Goal: Navigation & Orientation: Find specific page/section

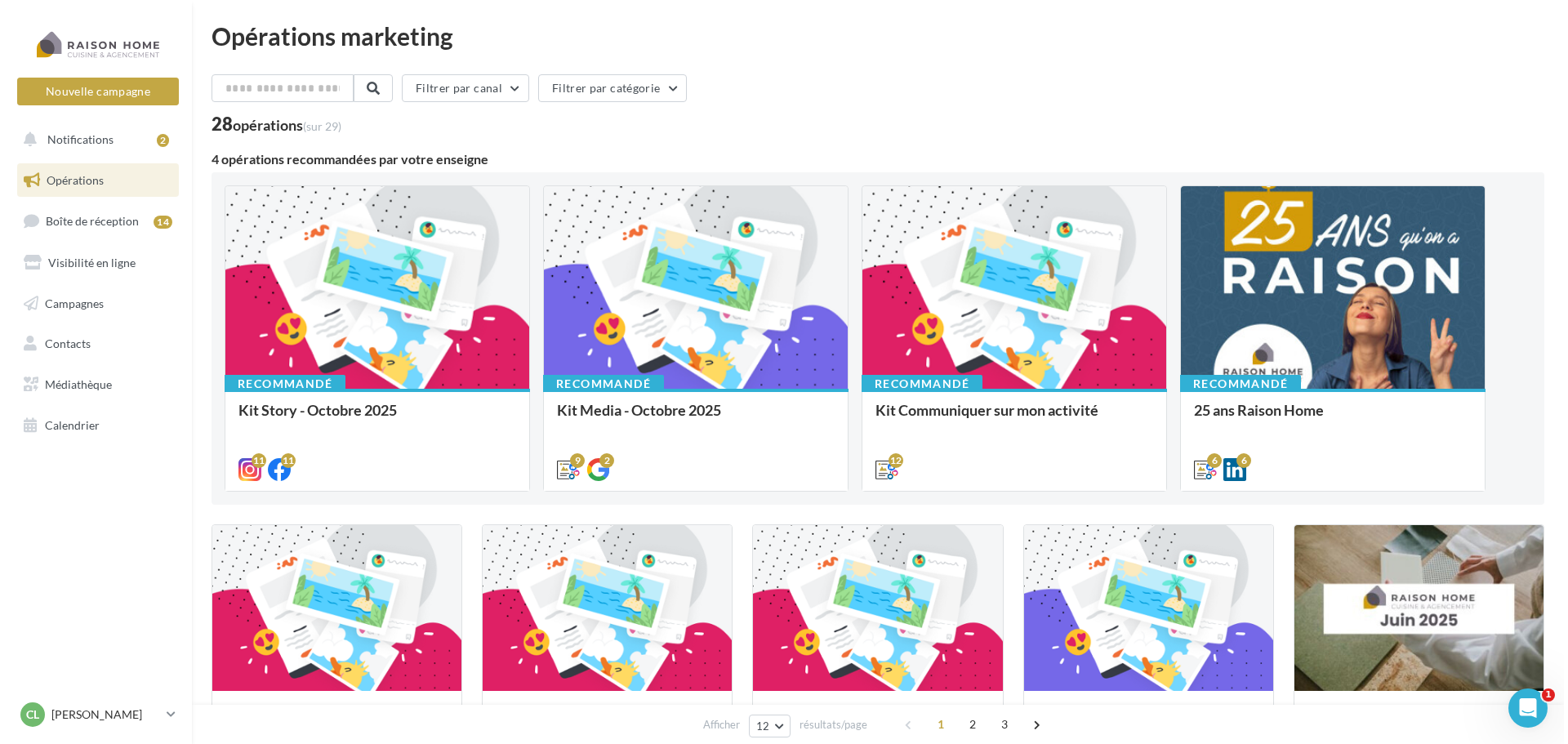
scroll to position [2, 0]
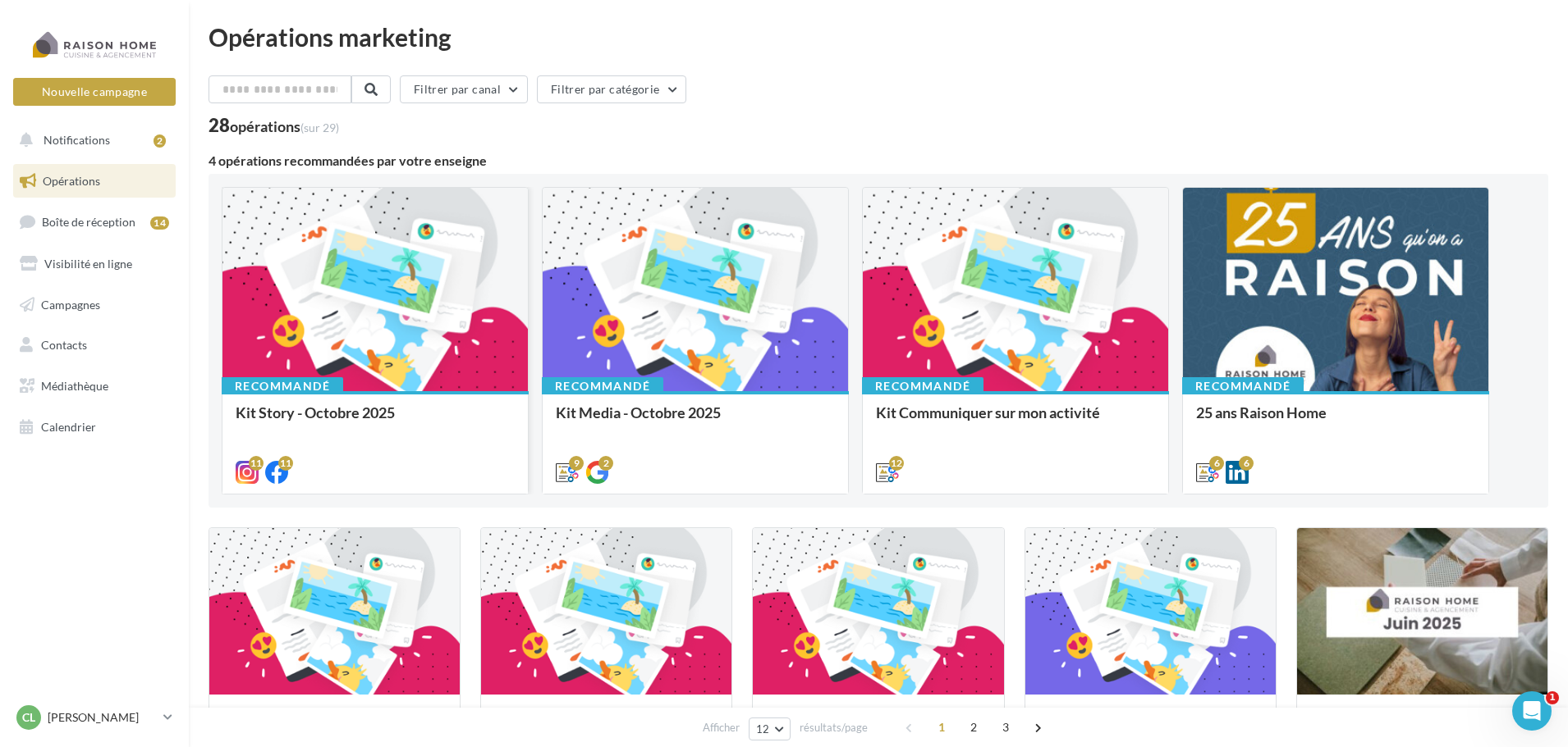
click at [347, 455] on div "11 11" at bounding box center [375, 471] width 306 height 46
click at [352, 412] on div "Kit Story - Octobre 2025" at bounding box center [374, 420] width 279 height 33
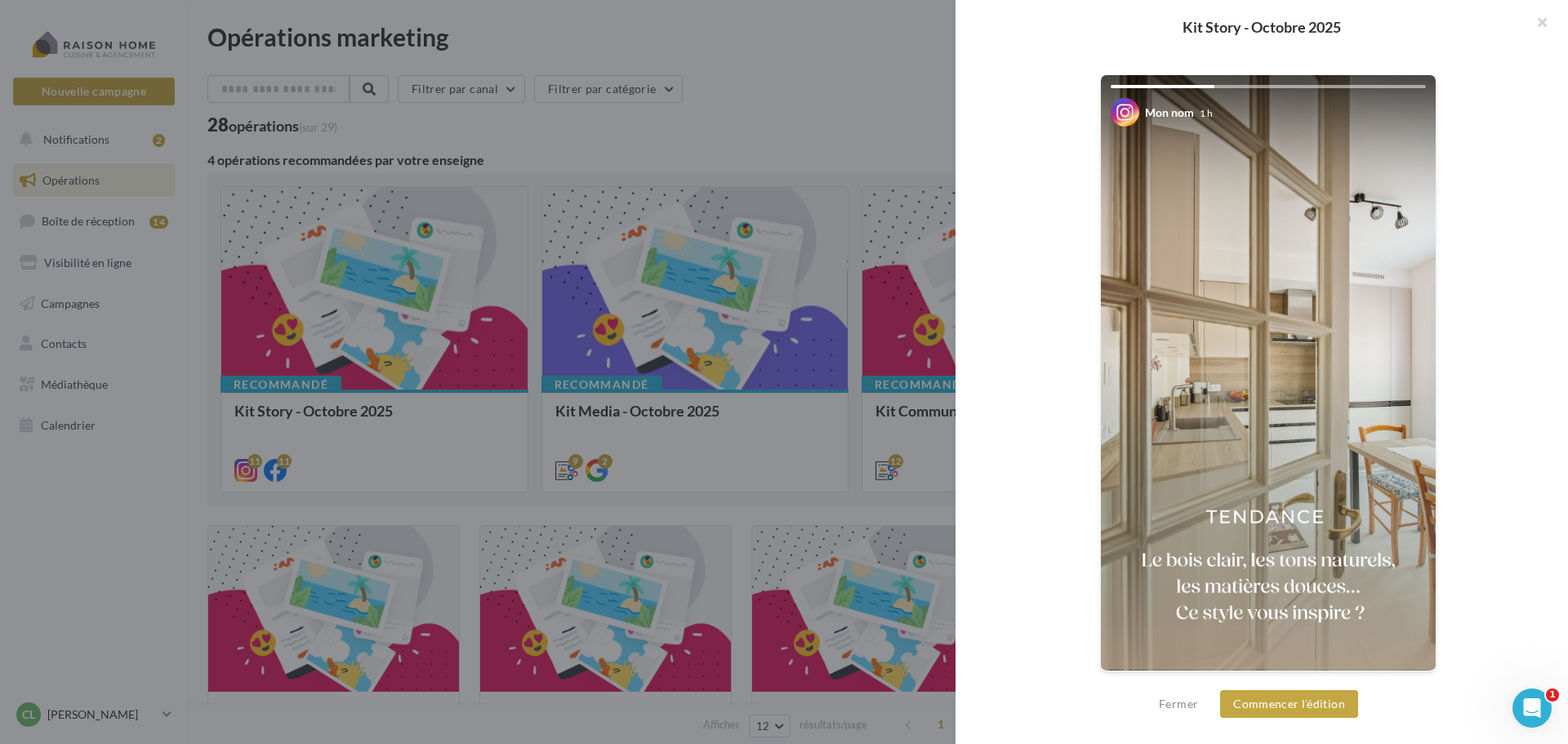
scroll to position [279, 0]
click at [1549, 25] on button "button" at bounding box center [1536, 24] width 66 height 49
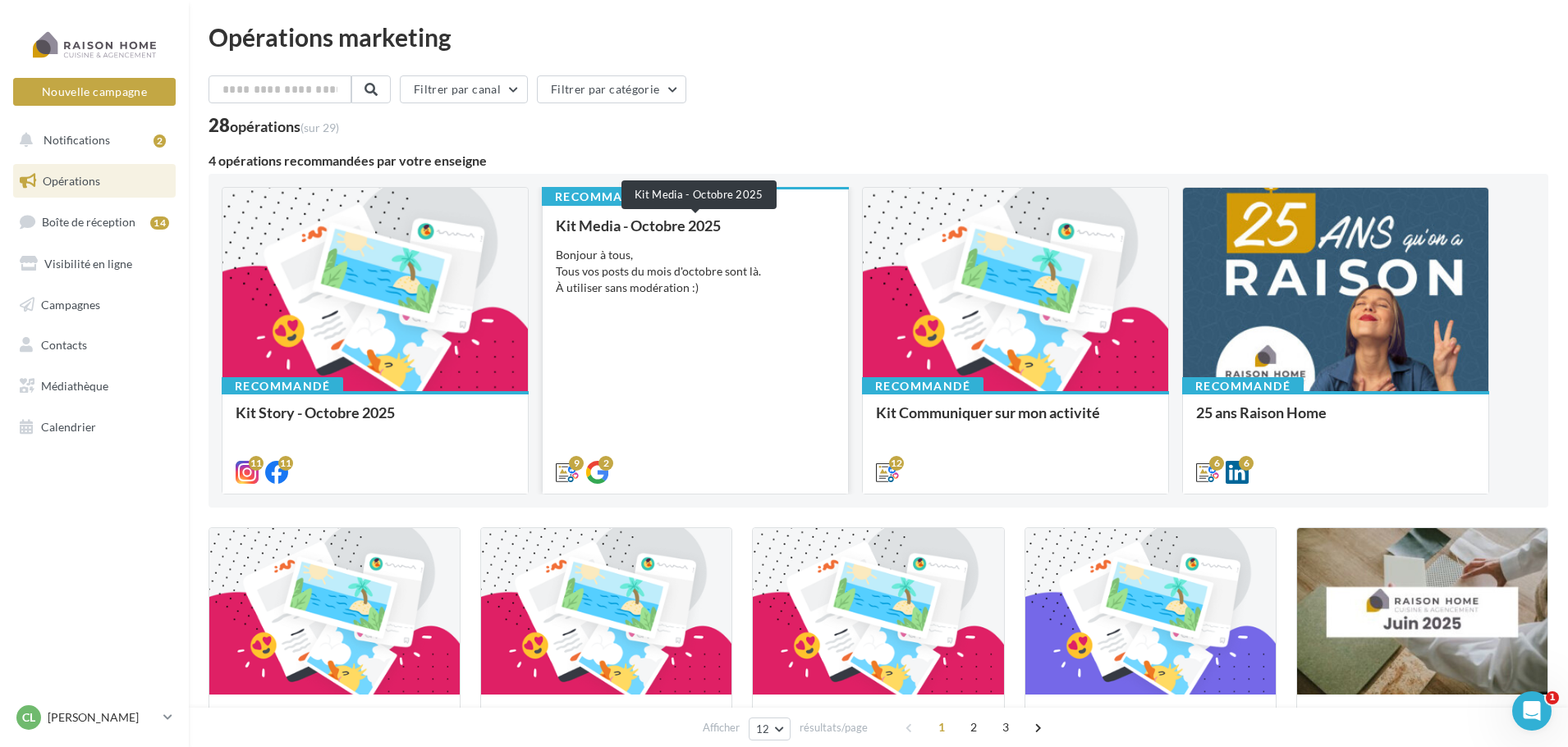
click at [674, 231] on div "Kit Media - Octobre 2025" at bounding box center [695, 225] width 279 height 16
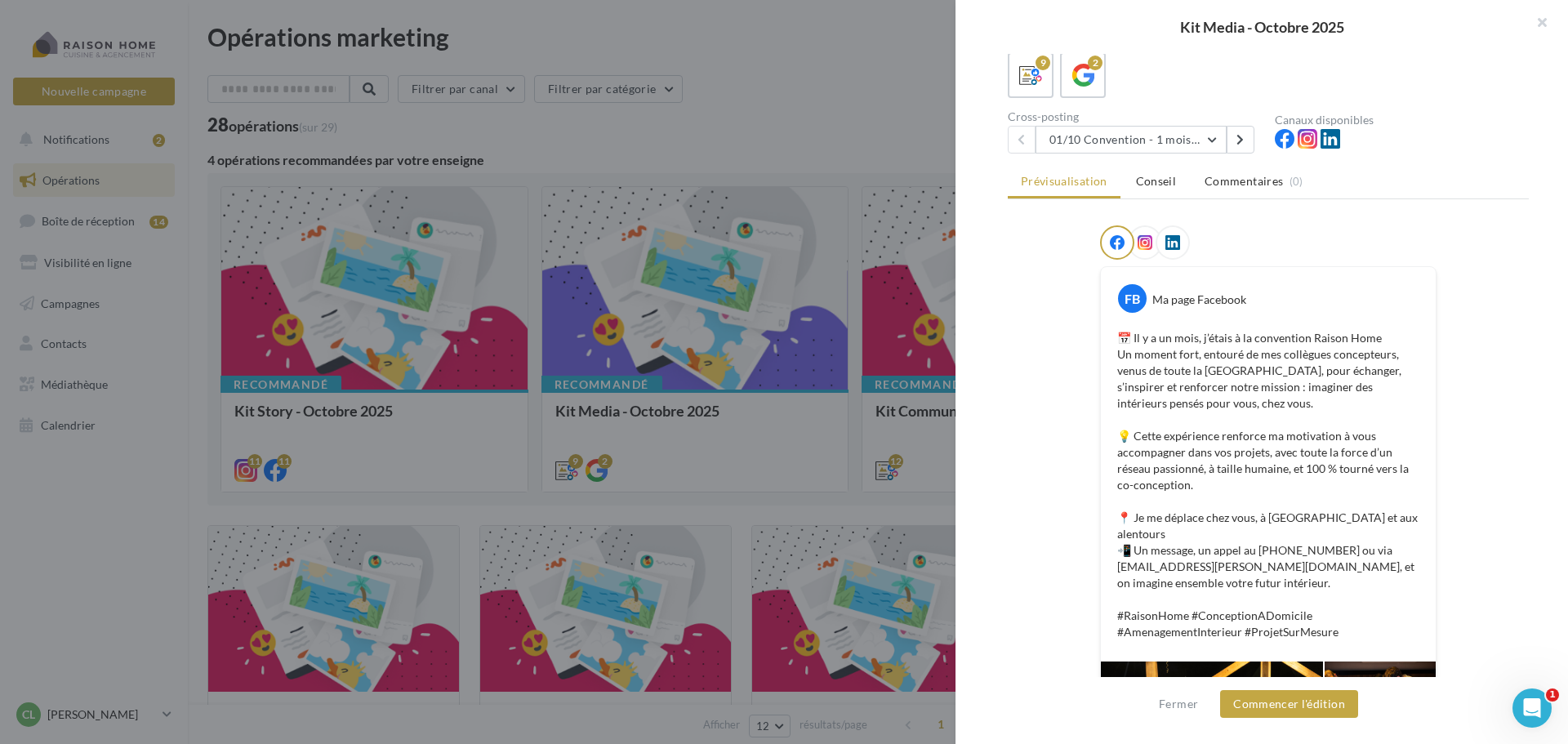
scroll to position [0, 0]
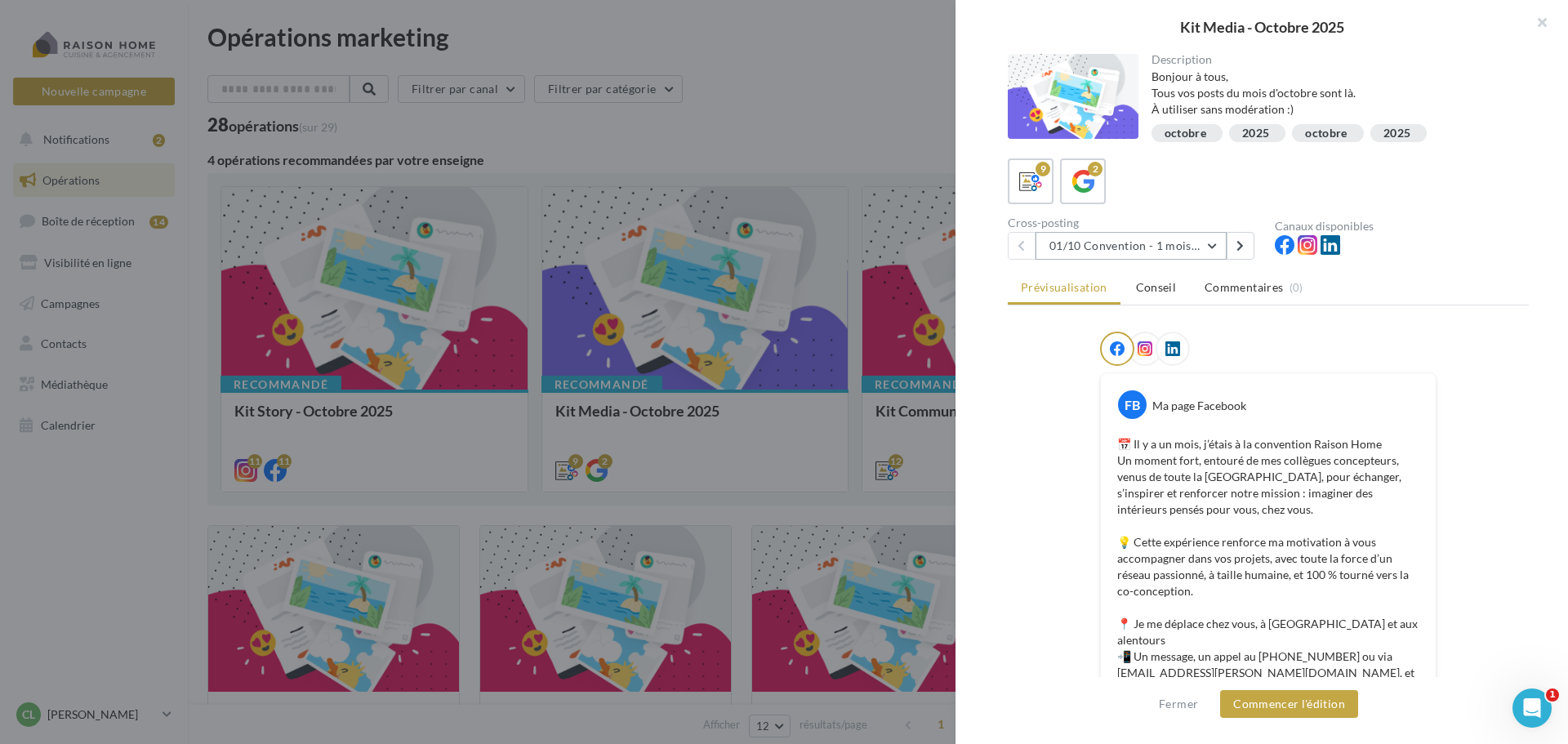
click at [1217, 242] on button "01/10 Convention - 1 mois en arrière" at bounding box center [1131, 246] width 191 height 27
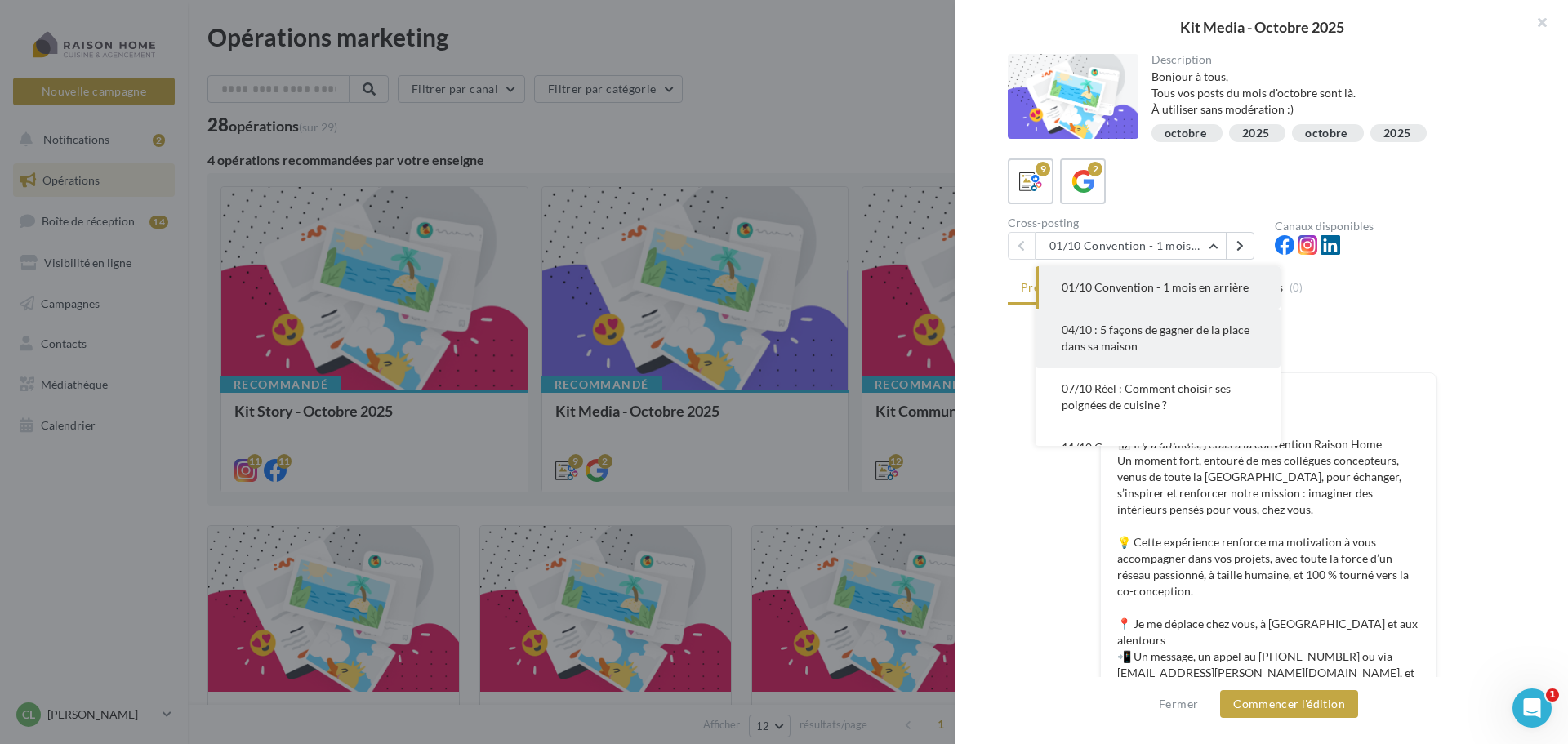
click at [1191, 336] on button "04/10 : 5 façons de gagner de la place dans sa maison" at bounding box center [1158, 338] width 245 height 59
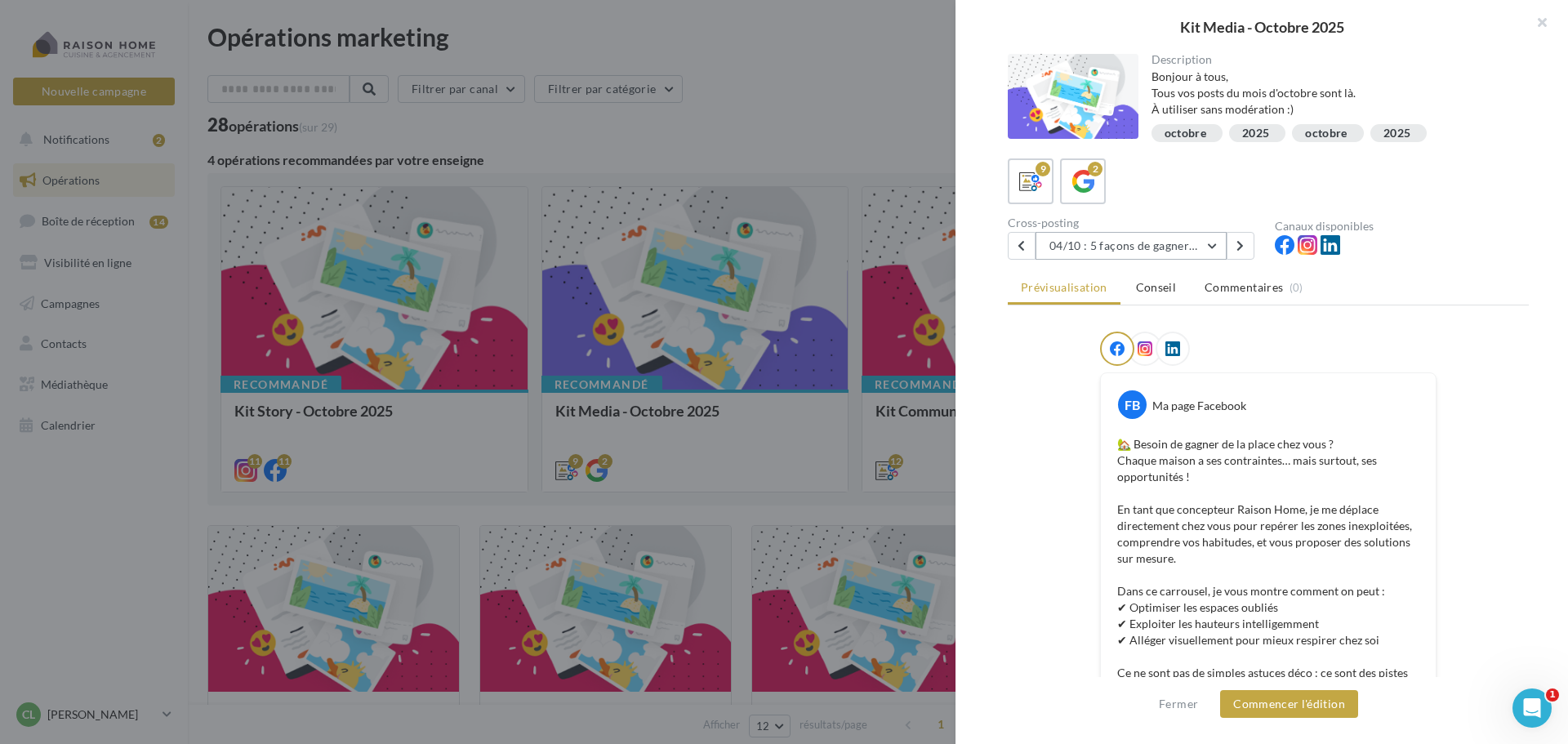
click at [1218, 246] on button "04/10 : 5 façons de gagner de la place dans sa maison" at bounding box center [1131, 246] width 191 height 27
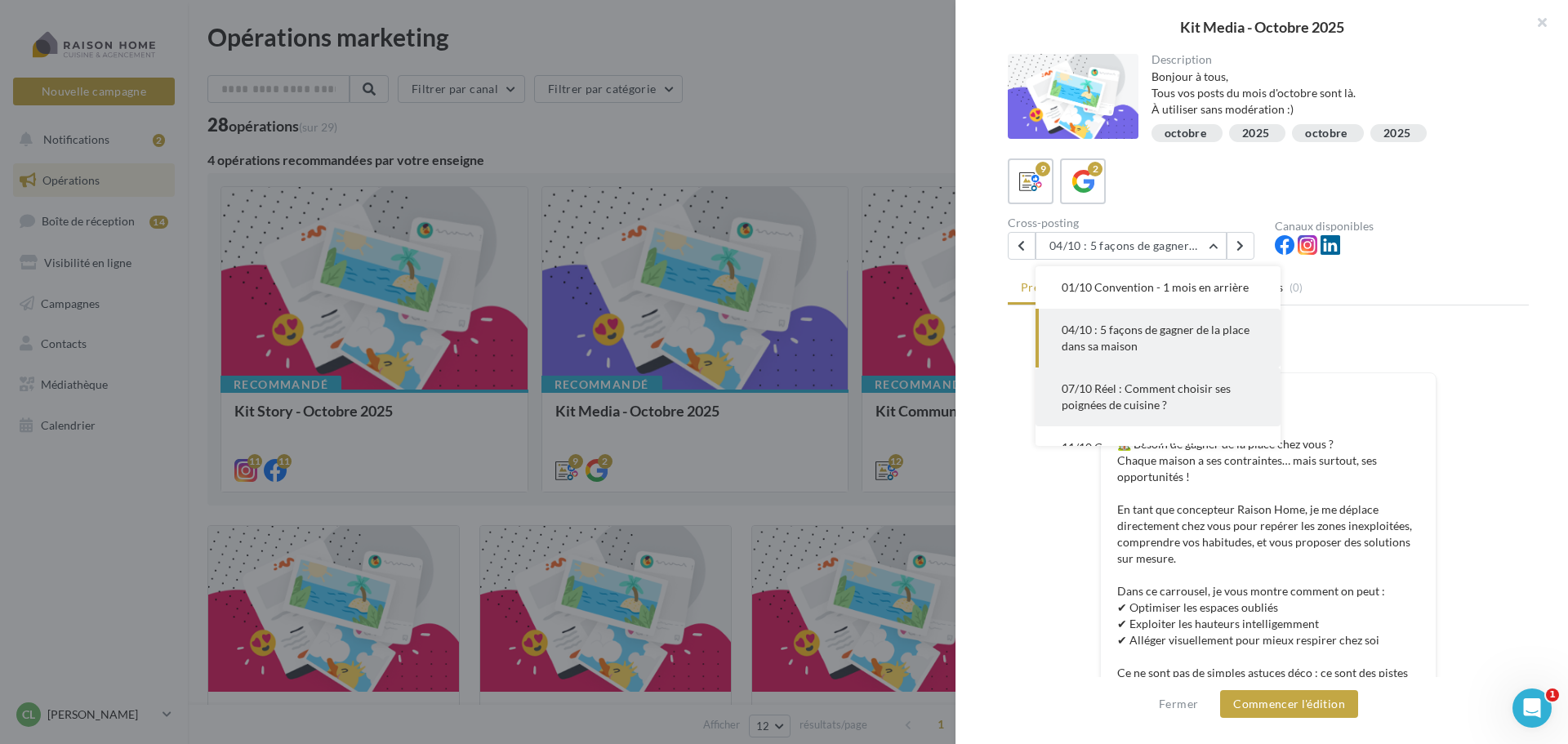
click at [1160, 400] on span "07/10 Réel : Comment choisir ses poignées de cuisine ?" at bounding box center [1146, 396] width 169 height 30
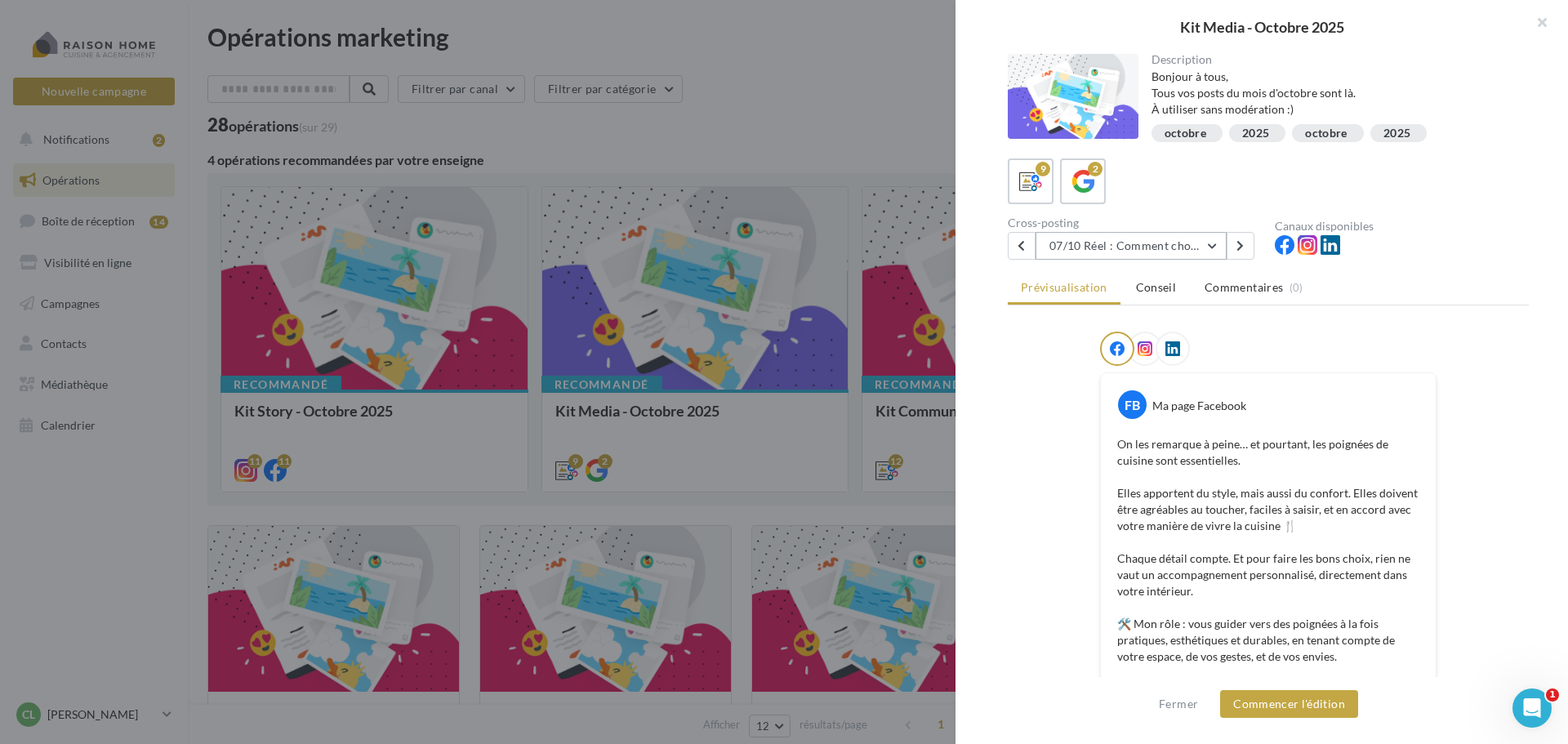
click at [1213, 248] on button "07/10 Réel : Comment choisir ses poignées de cuisine ?" at bounding box center [1131, 246] width 191 height 27
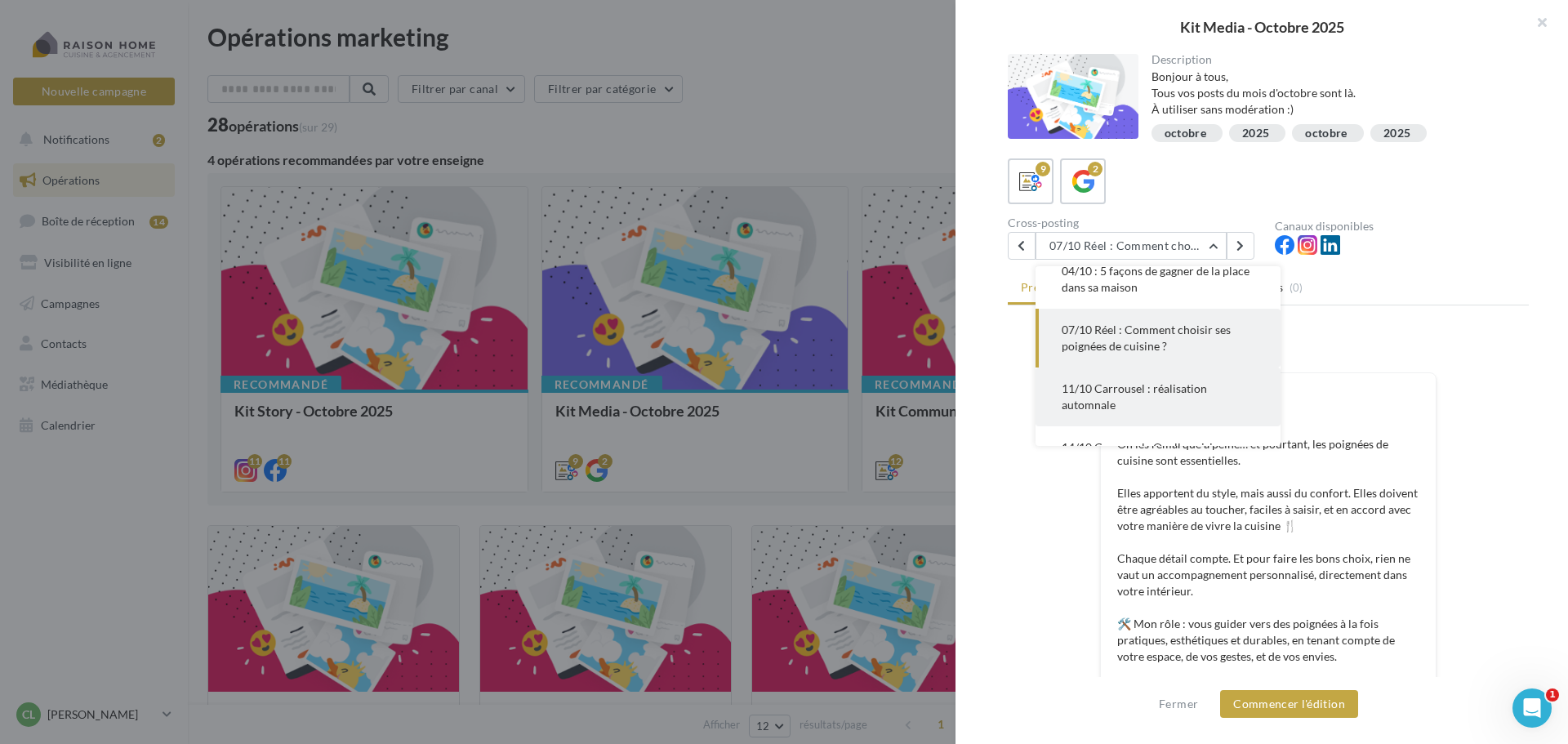
click at [1170, 396] on button "11/10 Carrousel : réalisation automnale" at bounding box center [1158, 397] width 245 height 59
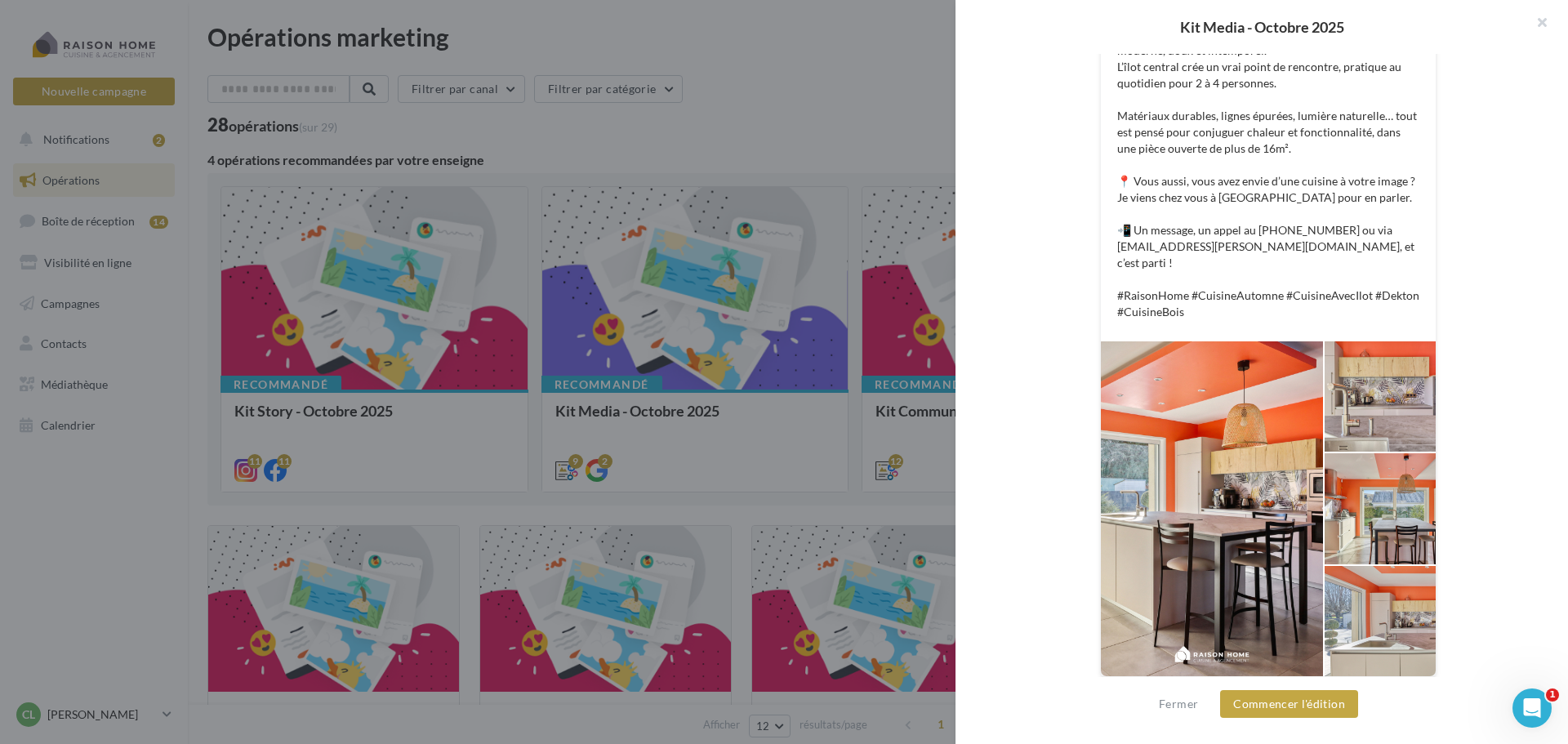
scroll to position [466, 0]
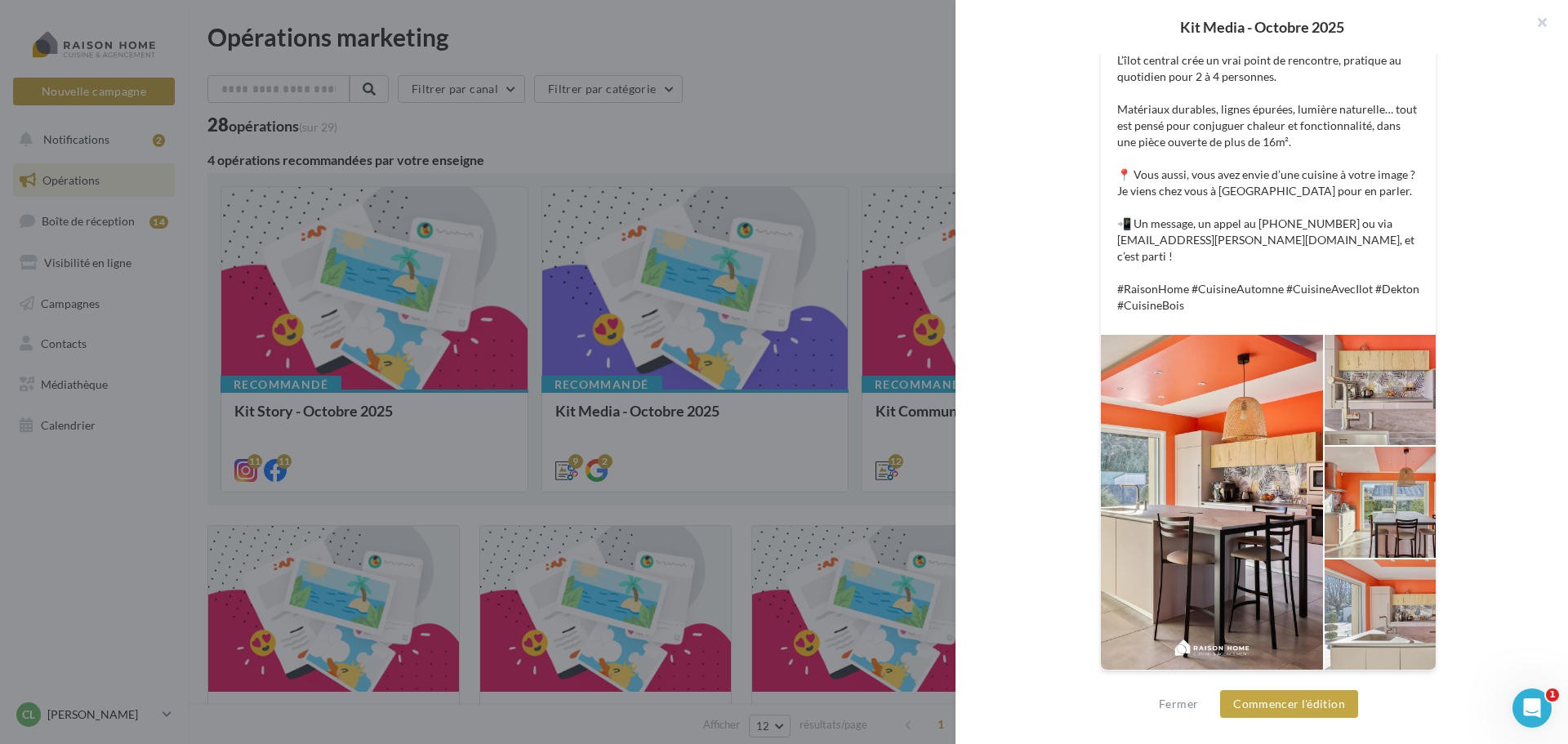
click at [1265, 481] on div at bounding box center [1212, 503] width 222 height 335
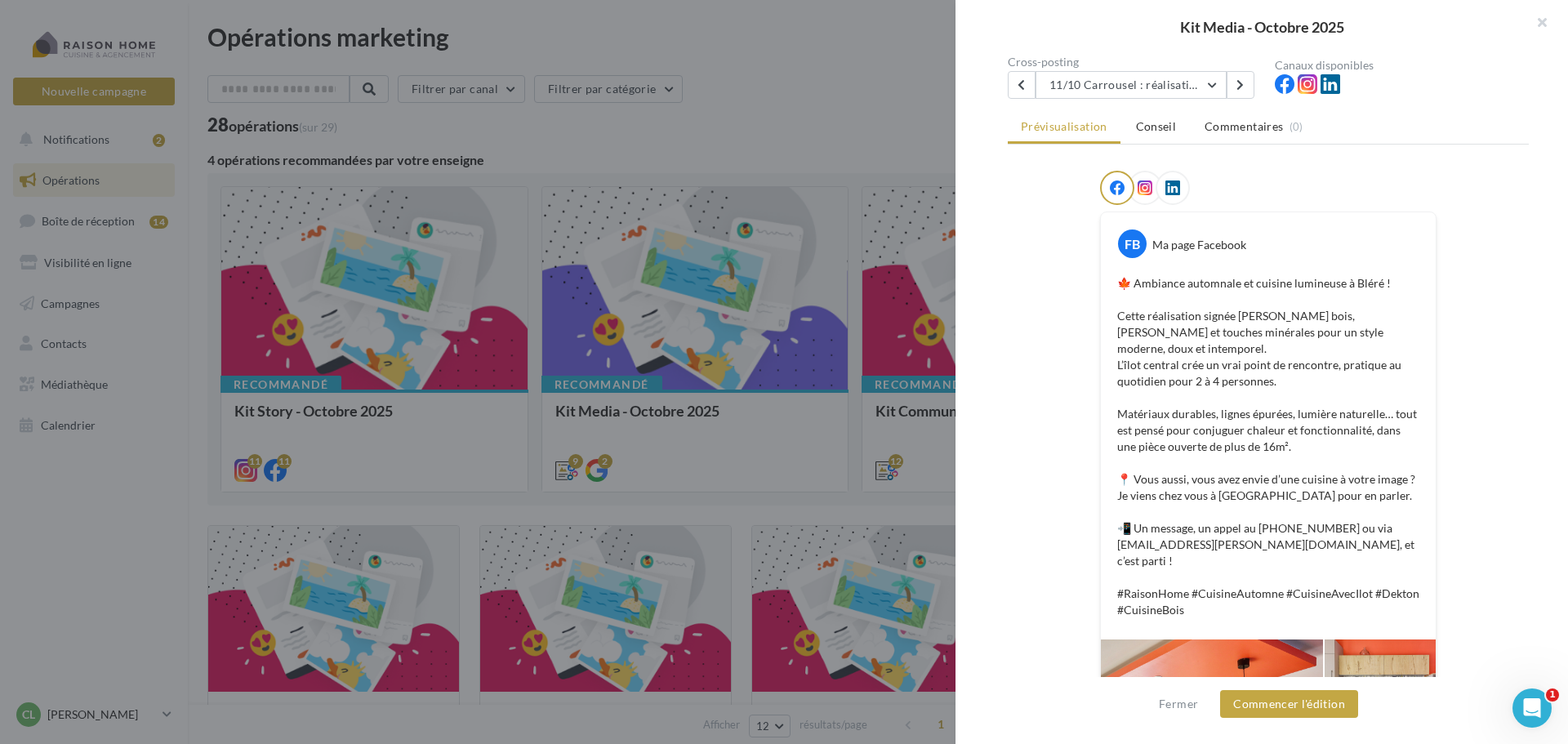
scroll to position [0, 0]
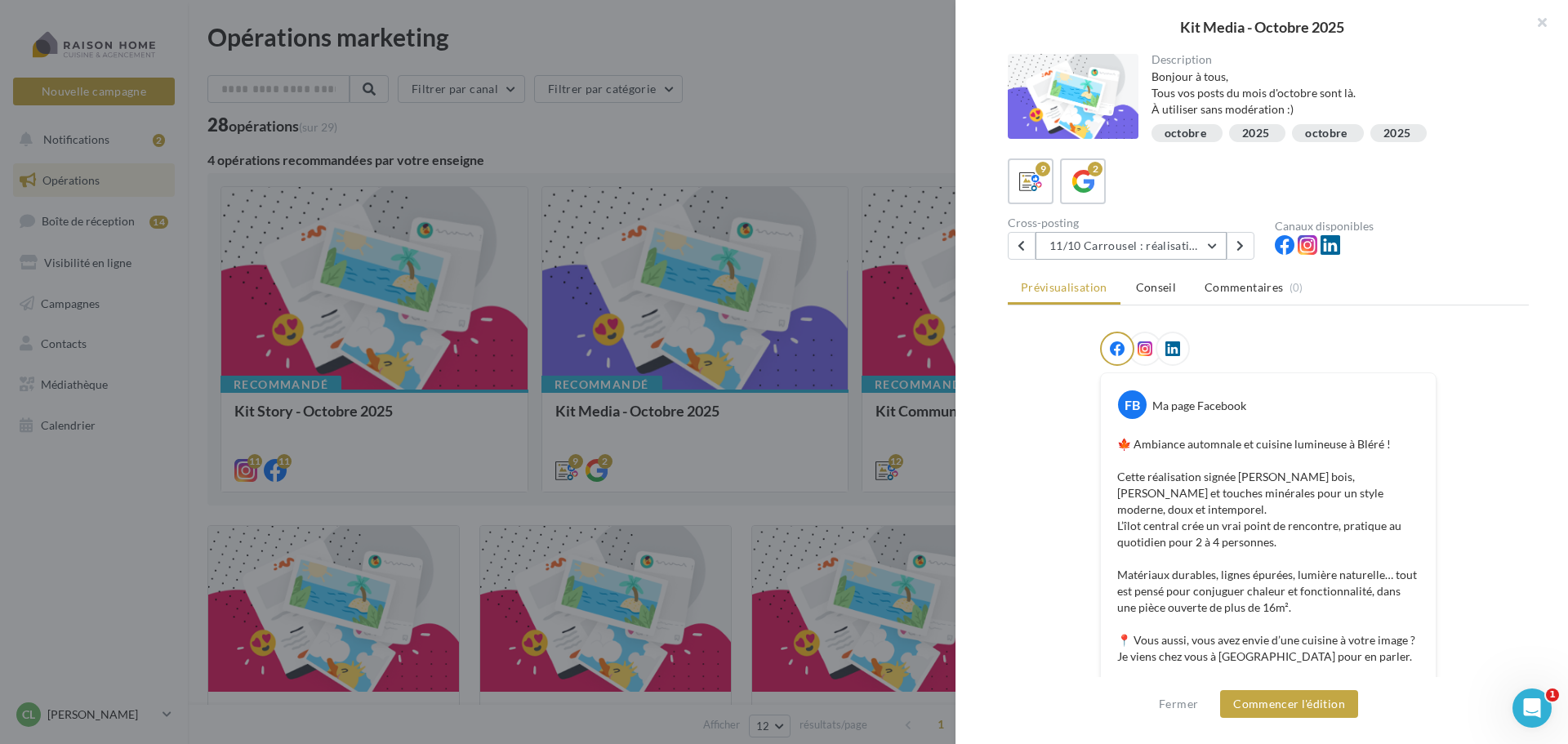
click at [1219, 251] on button "11/10 Carrousel : réalisation automnale" at bounding box center [1131, 246] width 191 height 27
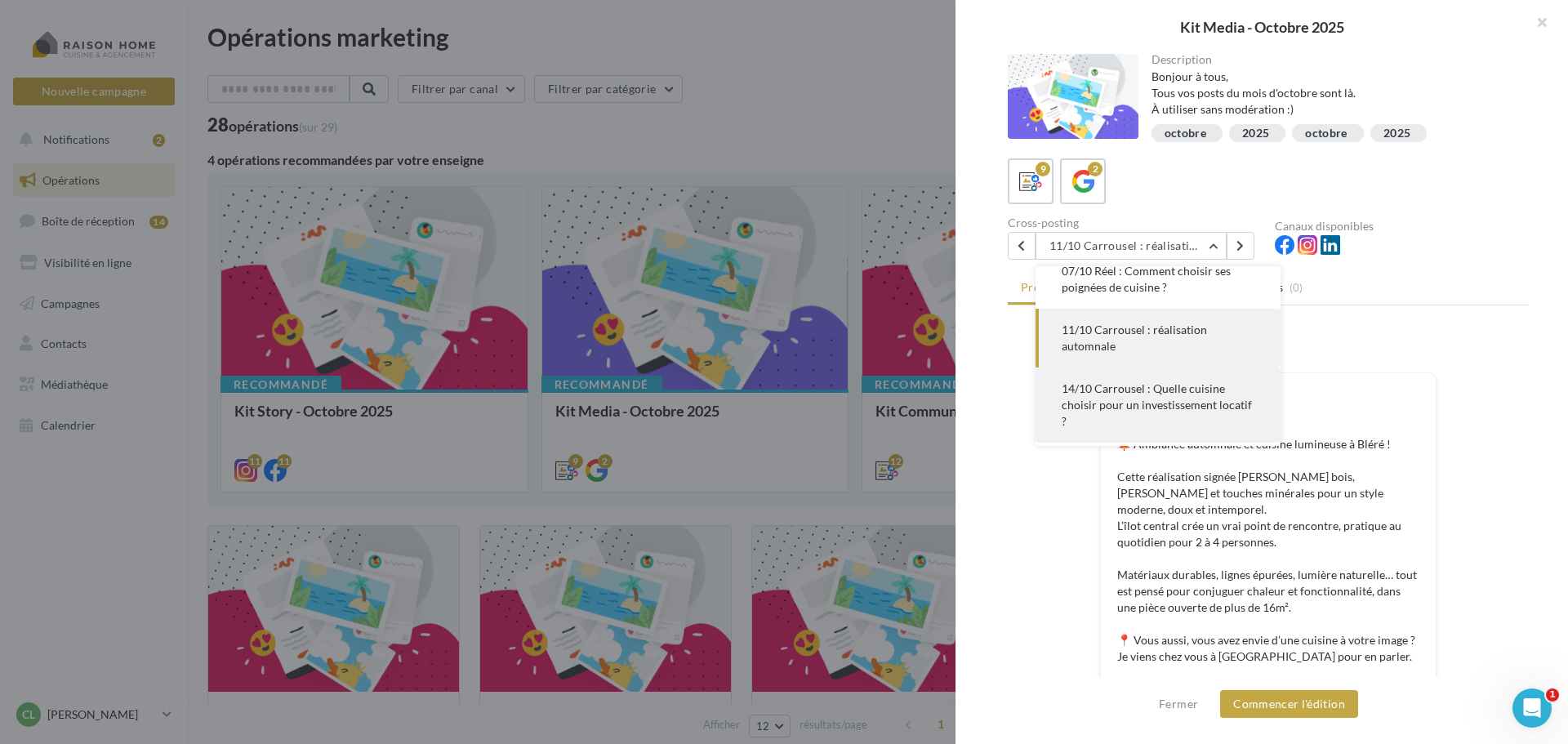
click at [1166, 394] on span "14/10 Carrousel : Quelle cuisine choisir pour un investissement locatif ?" at bounding box center [1157, 404] width 191 height 47
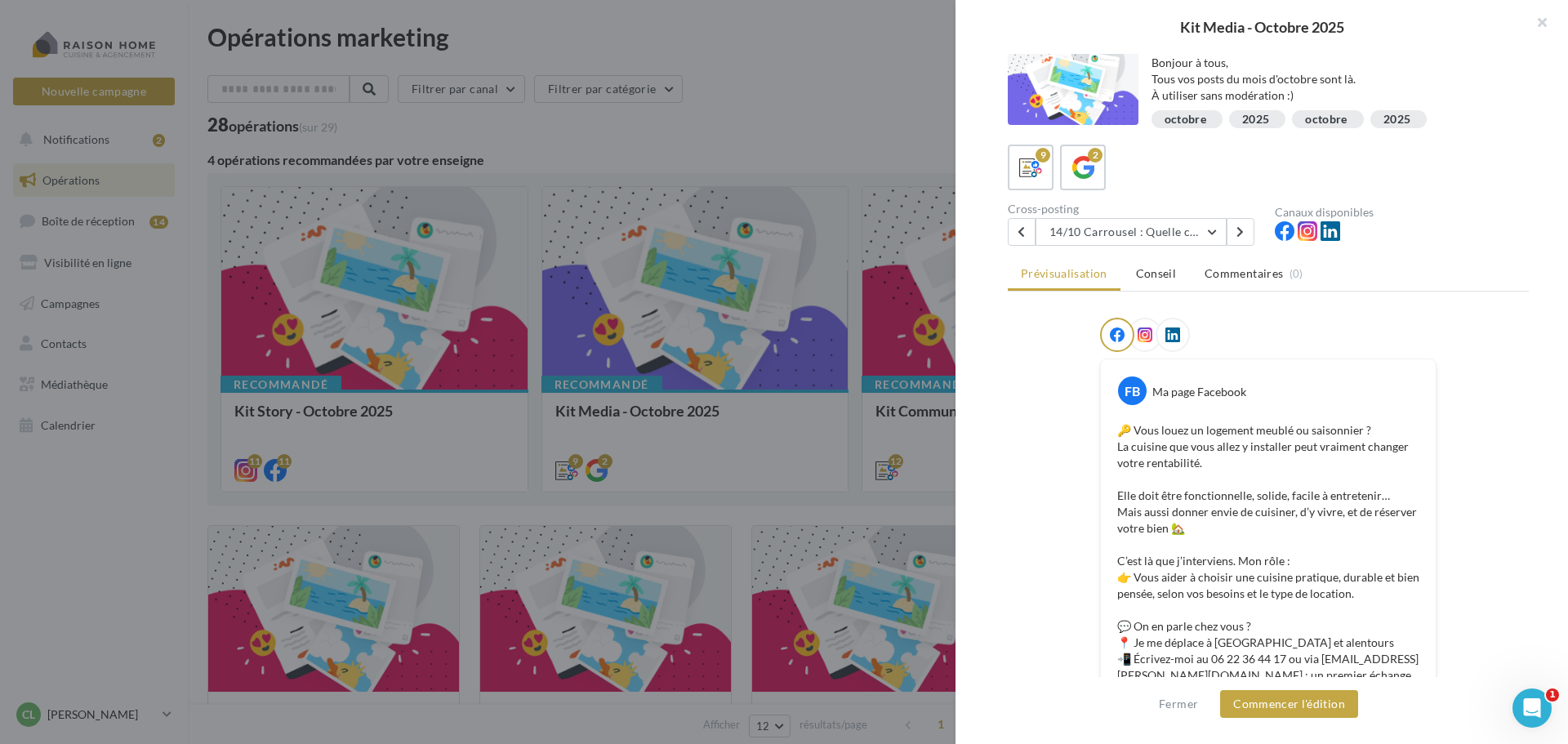
scroll to position [0, 0]
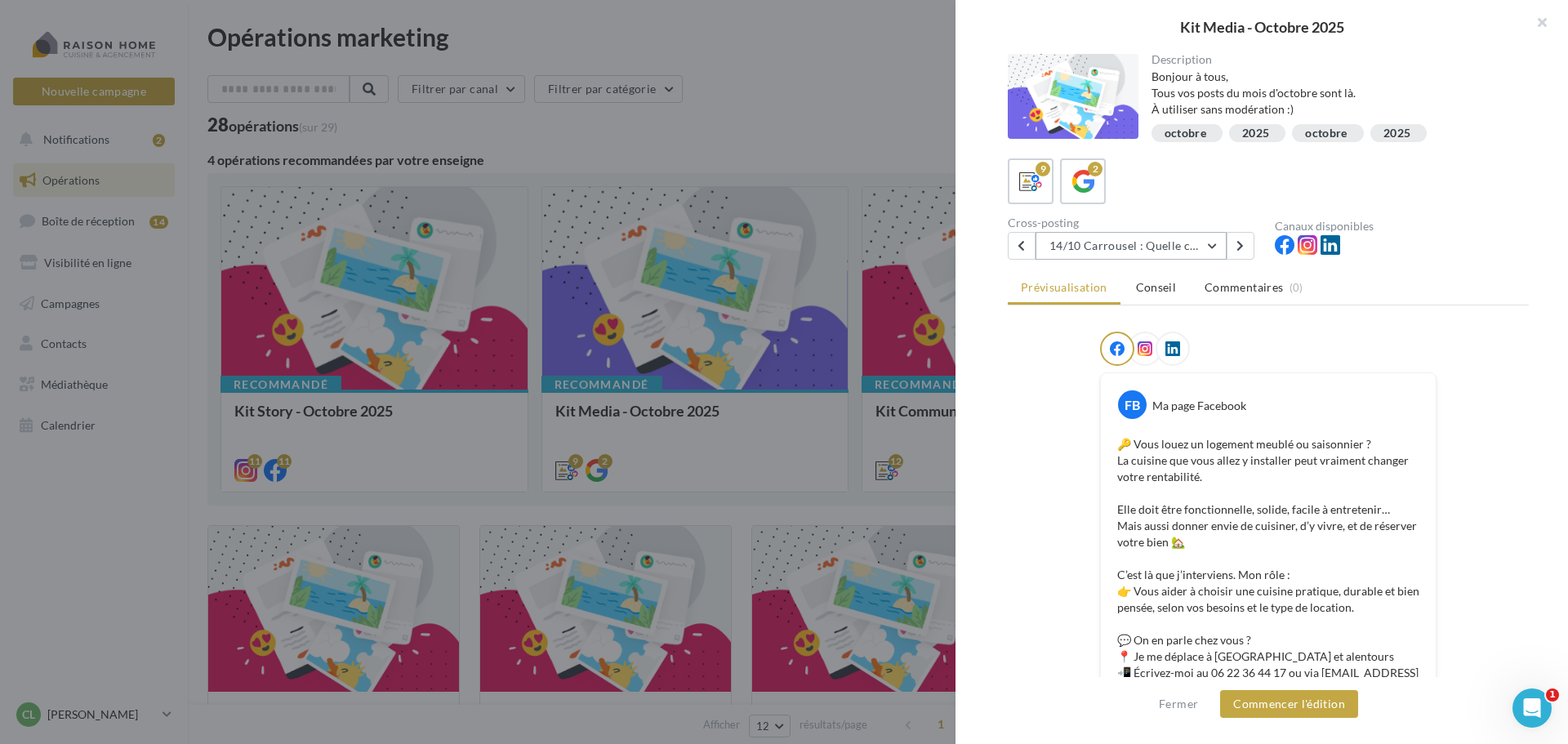
click at [1212, 251] on button "14/10 Carrousel : Quelle cuisine choisir pour un investissement locatif ?" at bounding box center [1131, 246] width 191 height 27
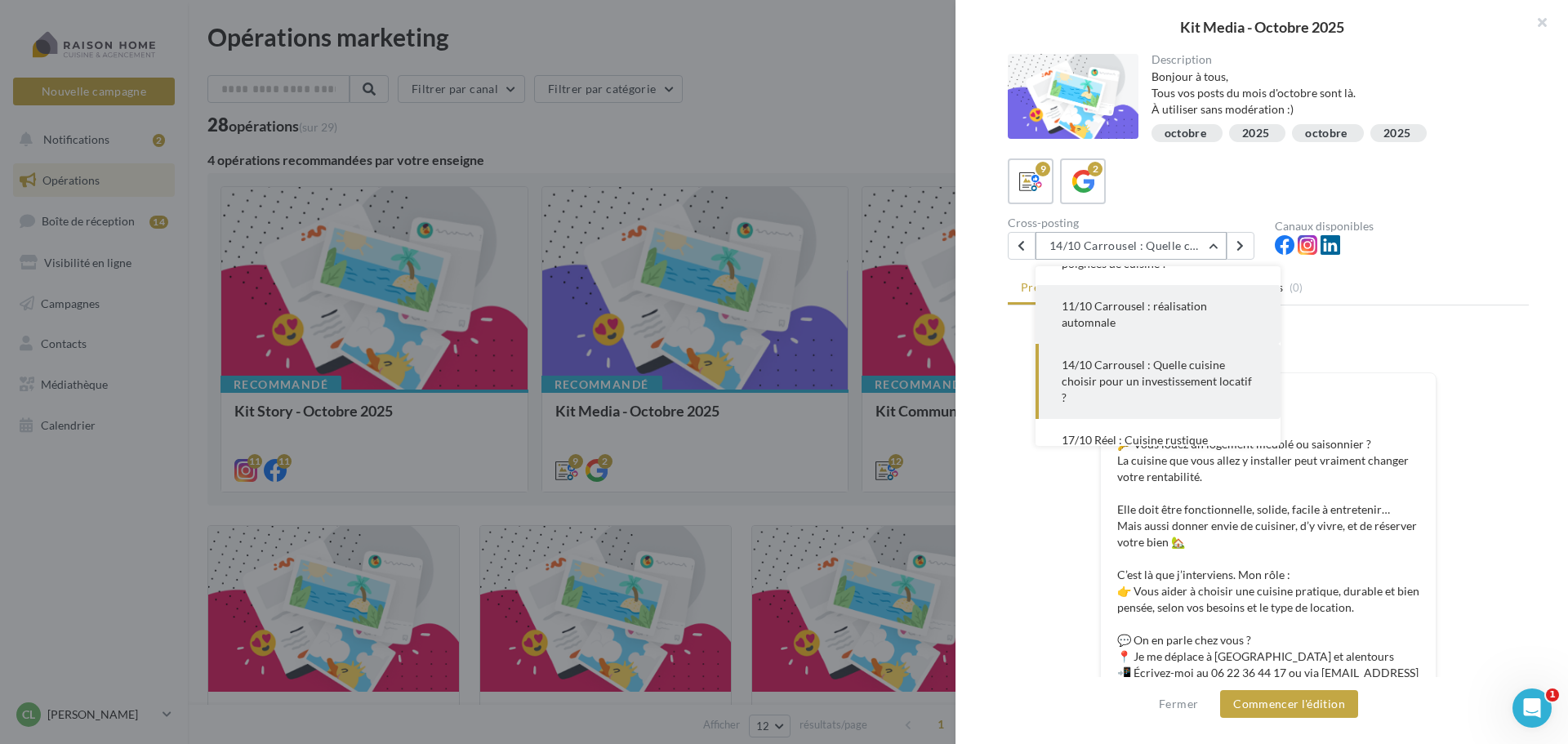
scroll to position [139, 0]
click at [1097, 323] on span "11/10 Carrousel : réalisation automnale" at bounding box center [1135, 317] width 145 height 30
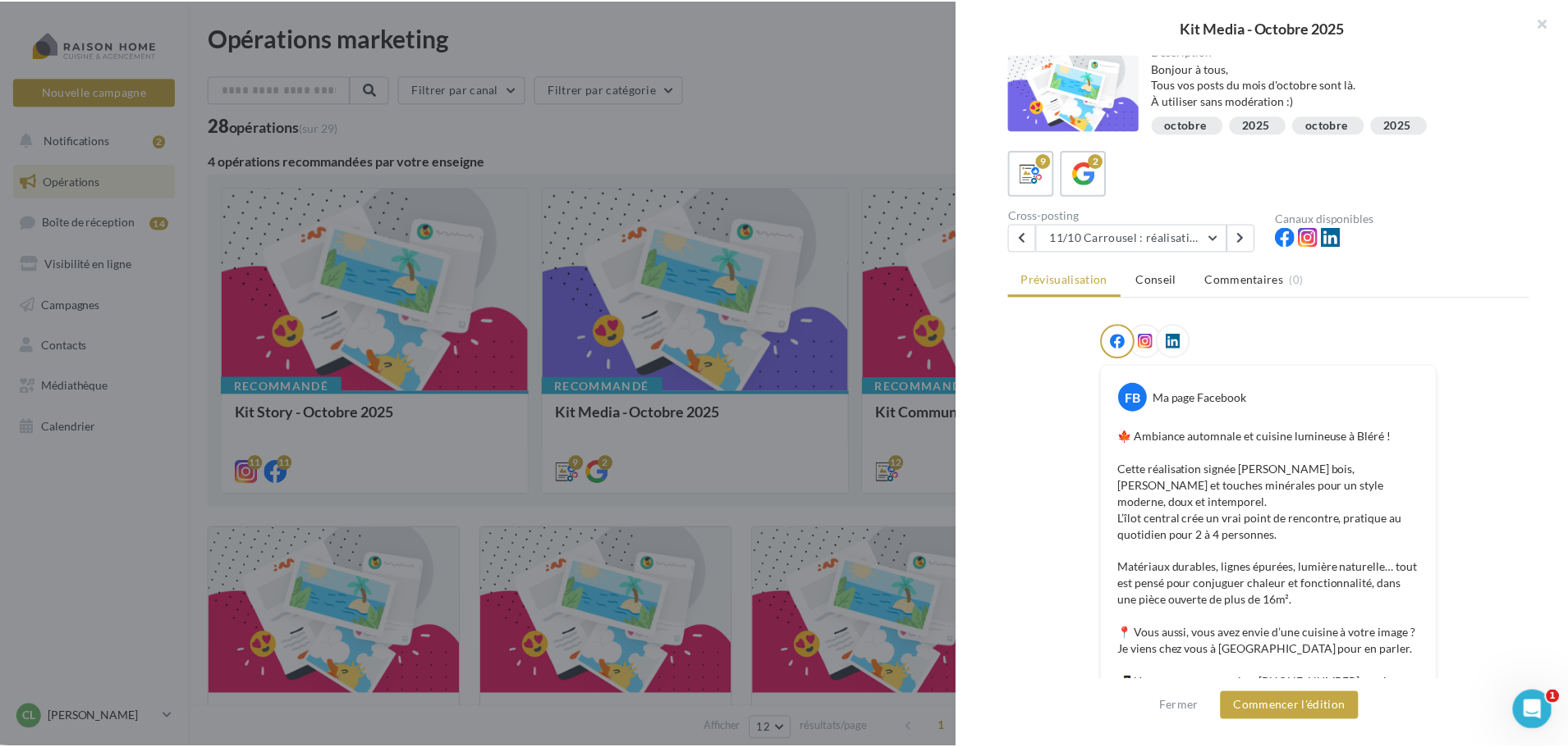
scroll to position [0, 0]
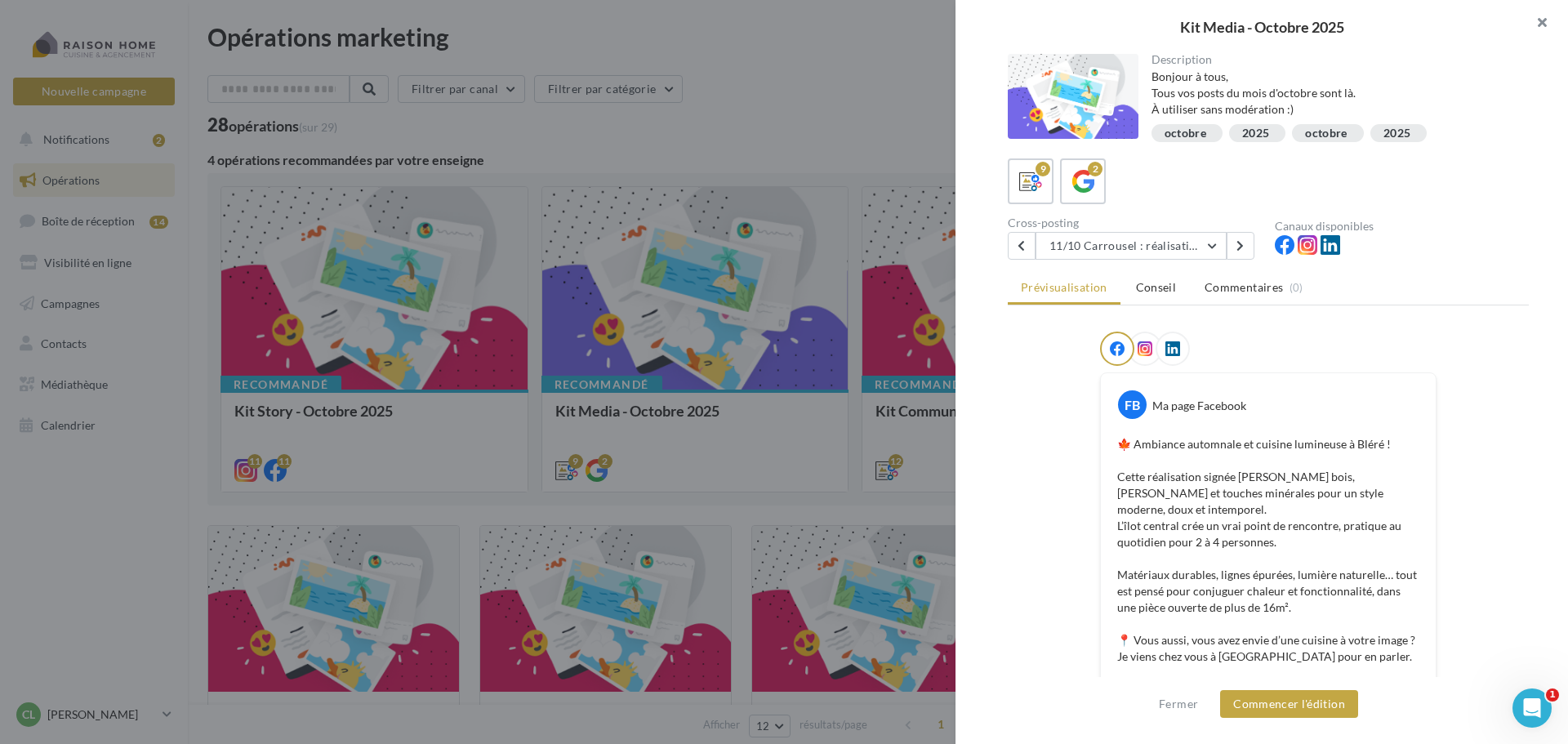
click at [1551, 15] on button "button" at bounding box center [1536, 24] width 66 height 49
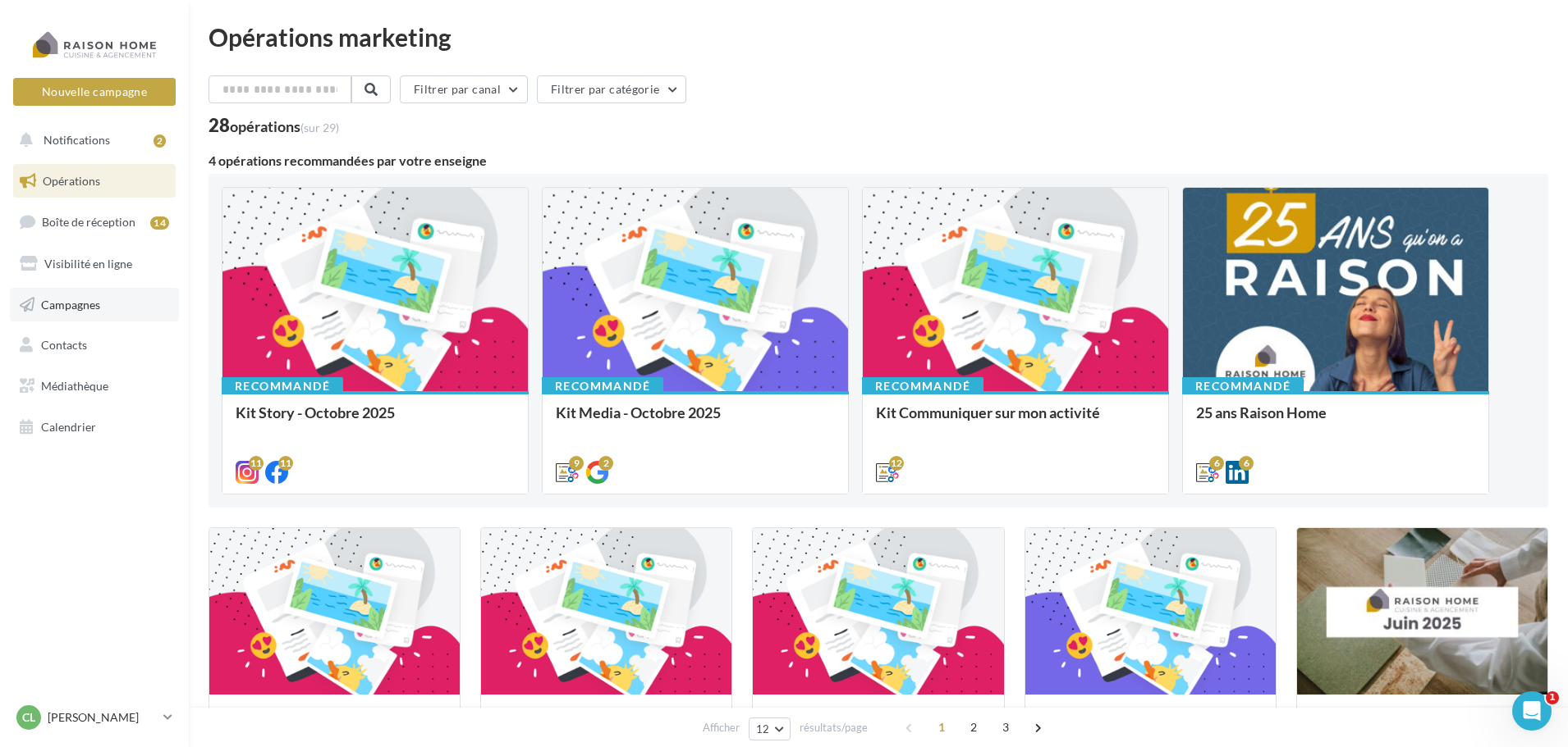
click at [89, 294] on link "Campagnes" at bounding box center [94, 304] width 169 height 35
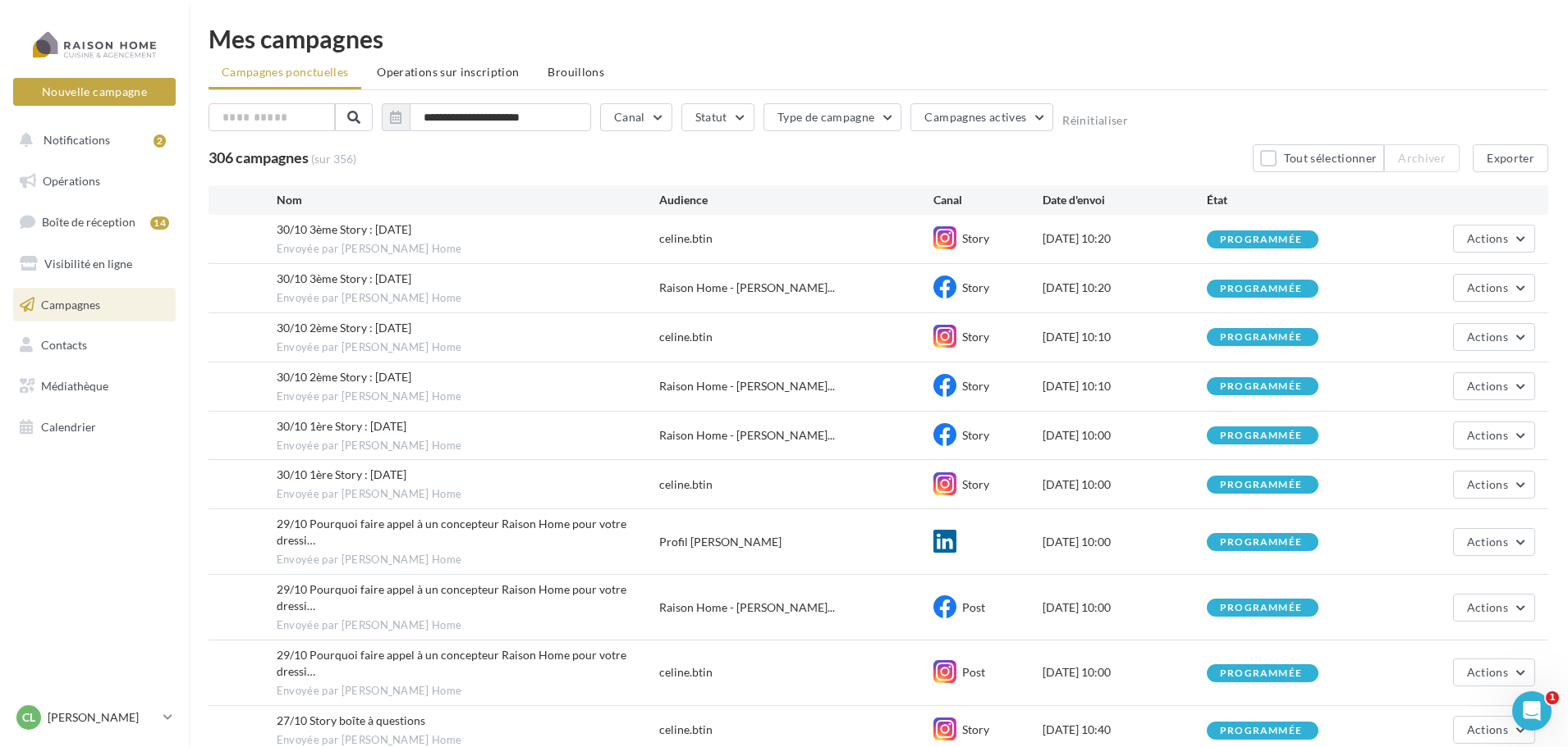
scroll to position [75, 0]
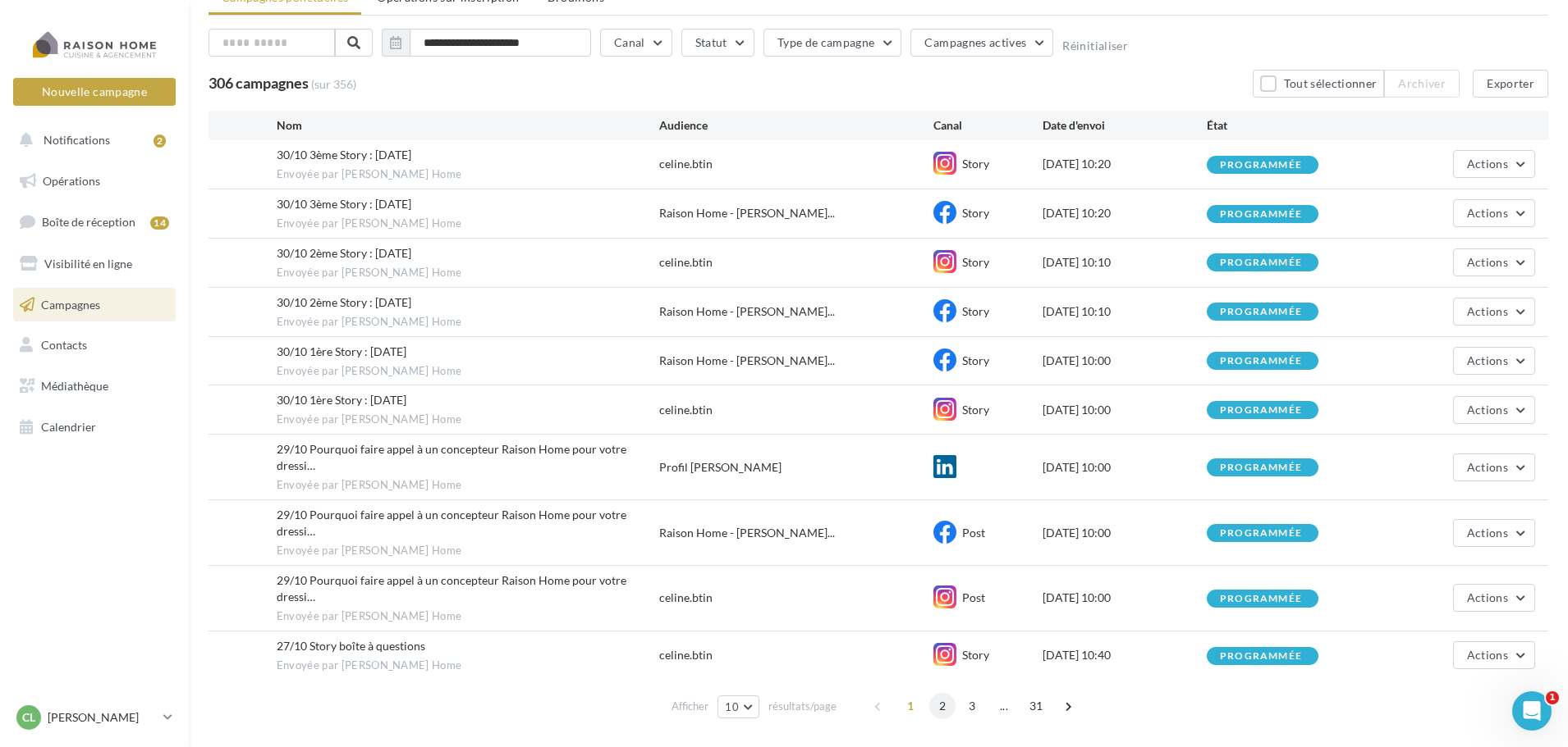
click at [942, 694] on span "2" at bounding box center [942, 706] width 26 height 26
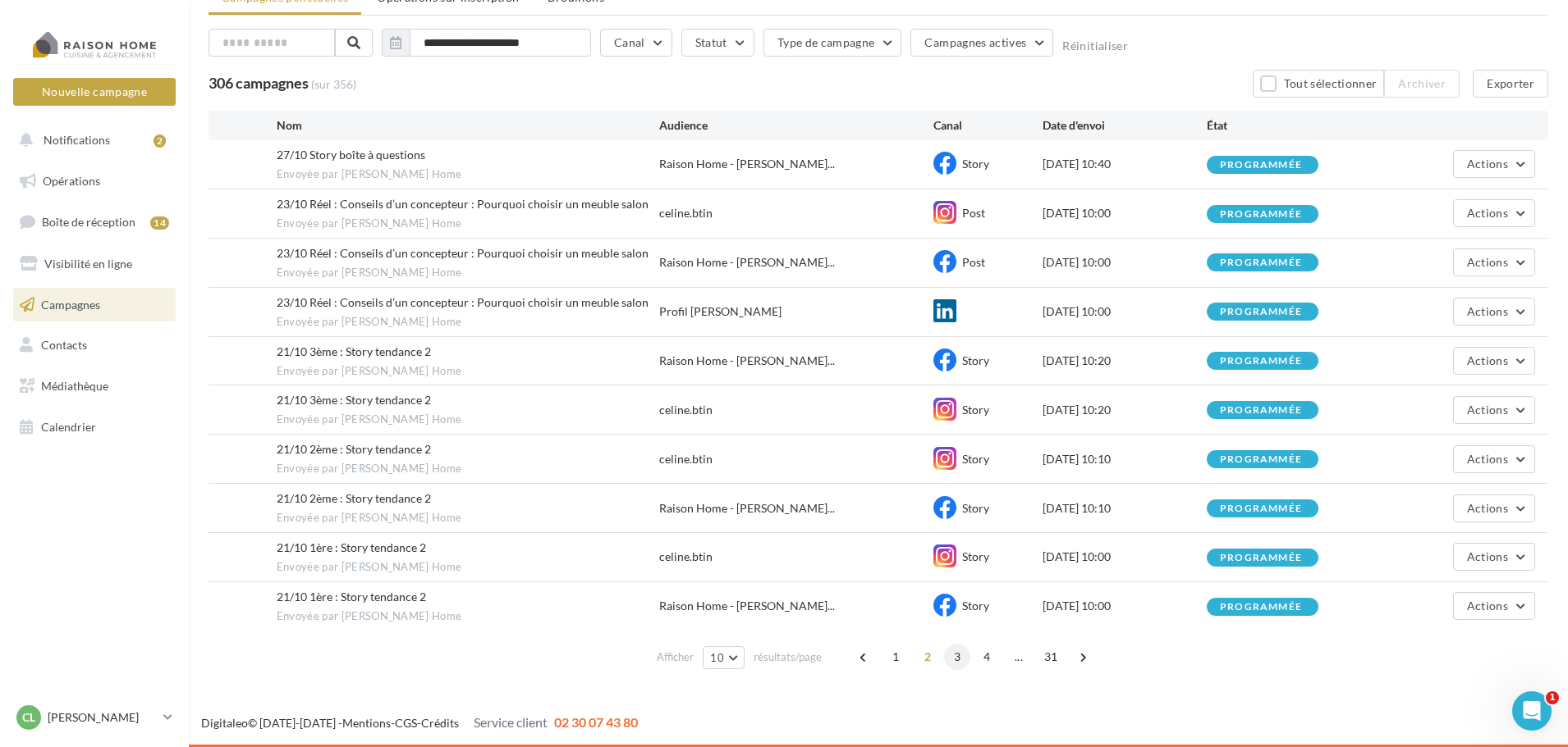
click at [958, 663] on span "3" at bounding box center [957, 656] width 26 height 26
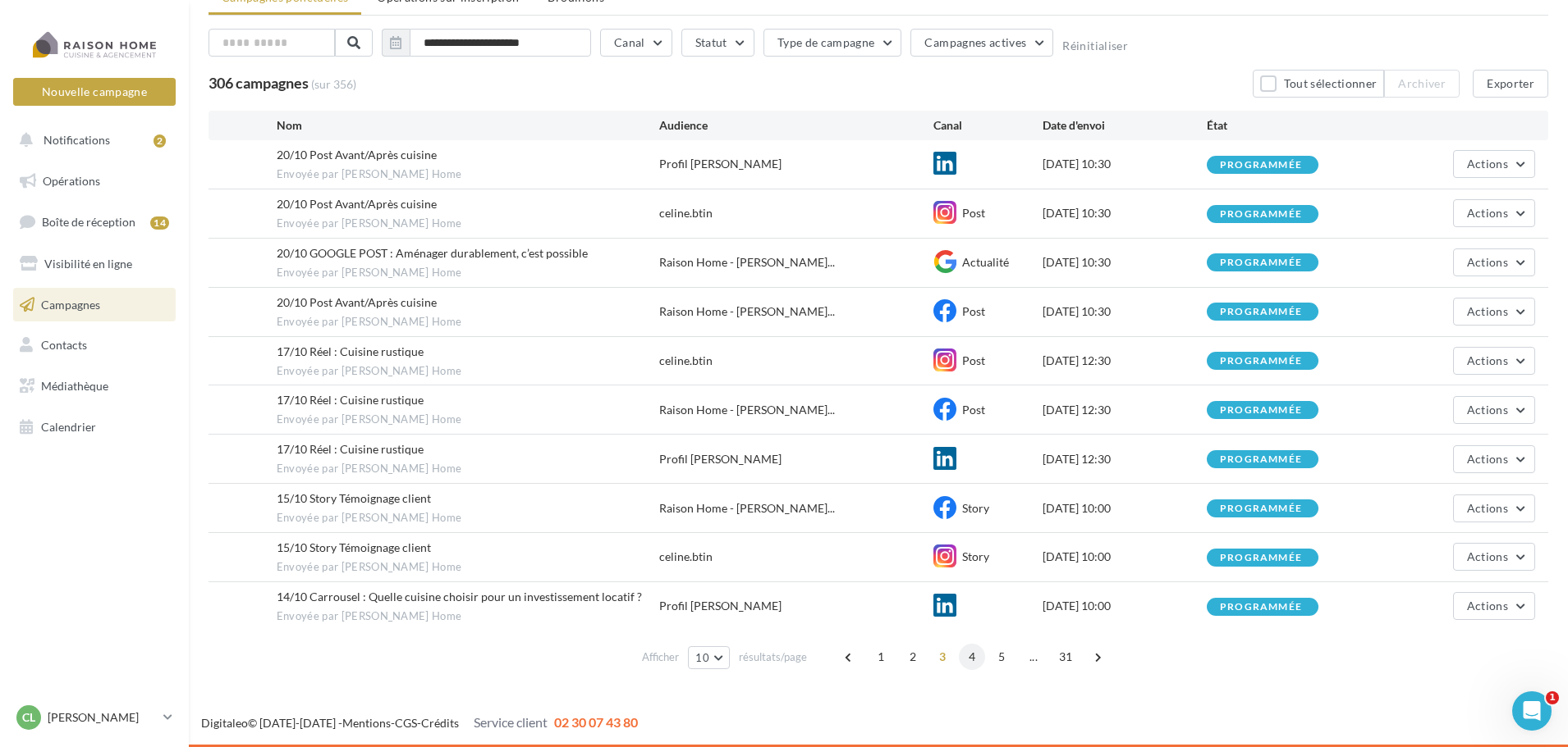
click at [966, 661] on span "4" at bounding box center [971, 656] width 26 height 26
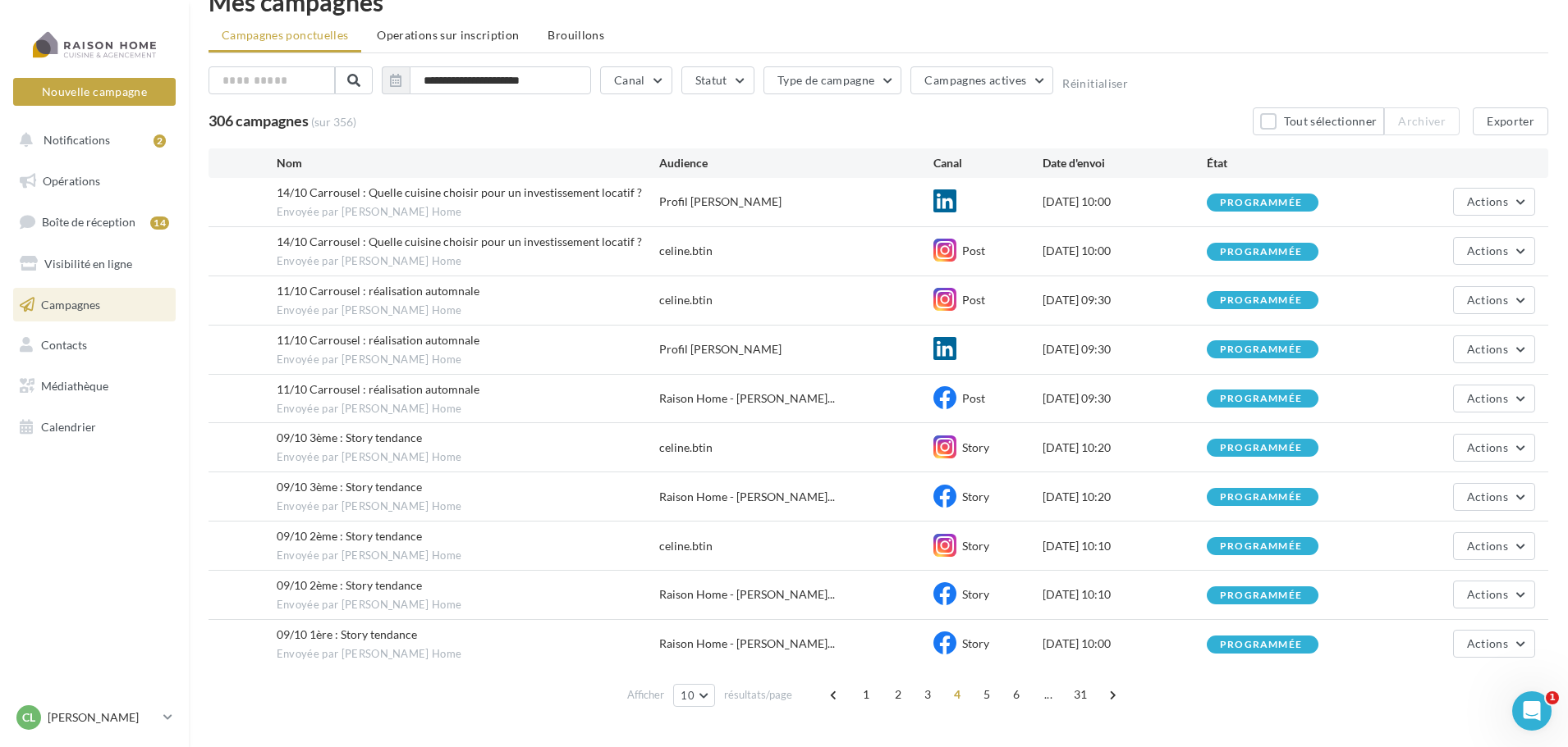
scroll to position [44, 0]
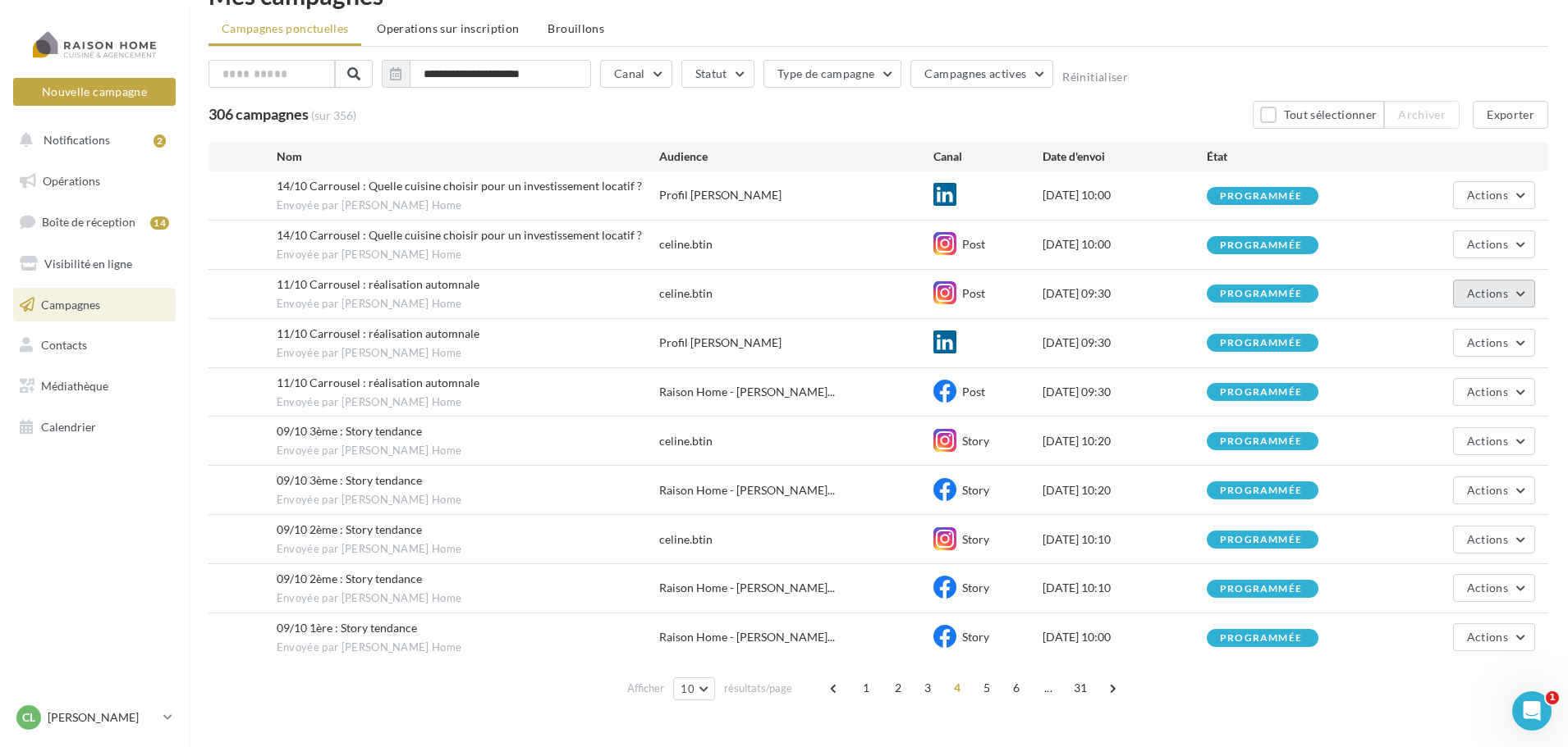
click at [1480, 297] on span "Actions" at bounding box center [1488, 294] width 41 height 14
click at [1482, 299] on span "Actions" at bounding box center [1488, 294] width 41 height 14
click at [1482, 285] on button "Actions" at bounding box center [1494, 293] width 82 height 28
click at [65, 183] on span "Opérations" at bounding box center [71, 181] width 58 height 14
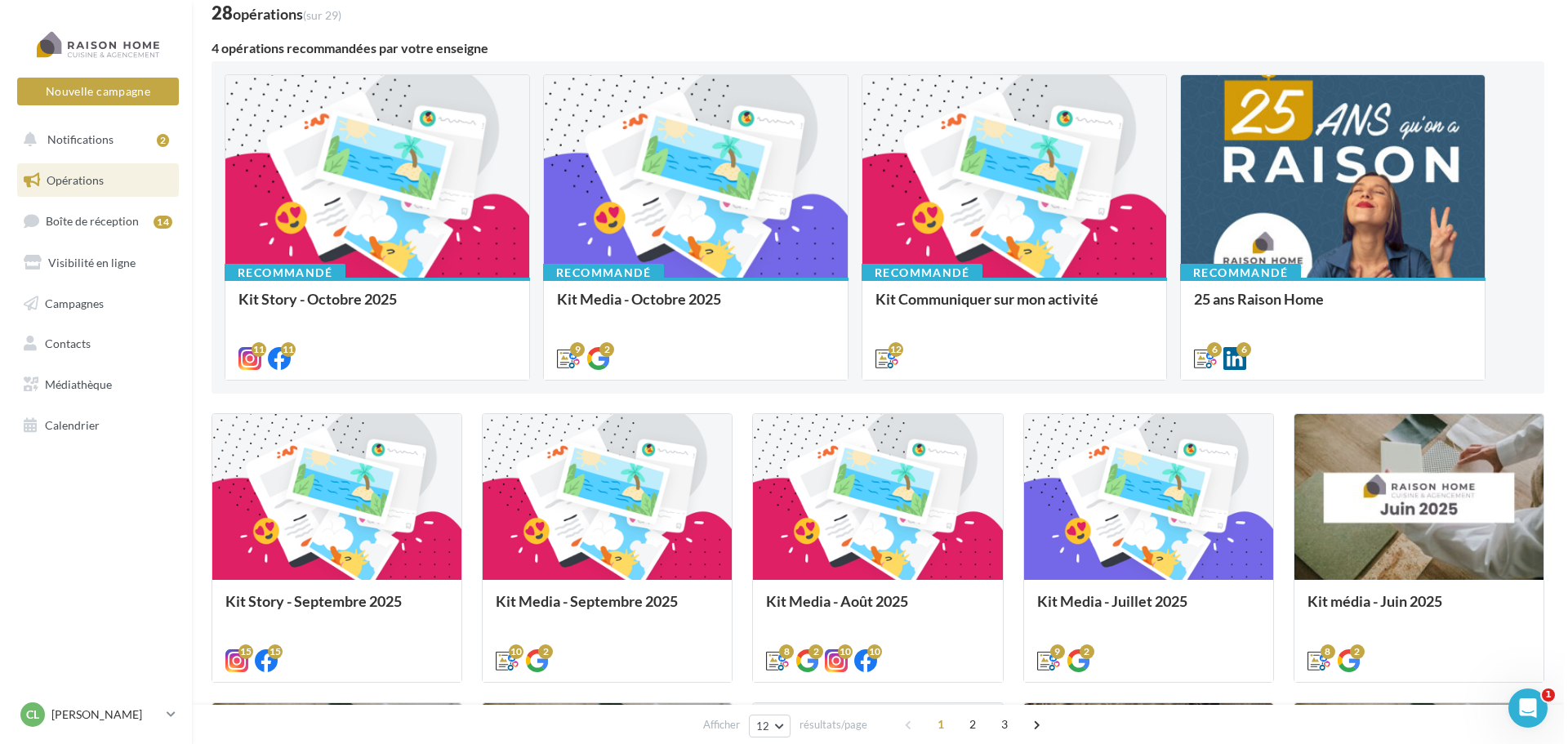
scroll to position [109, 0]
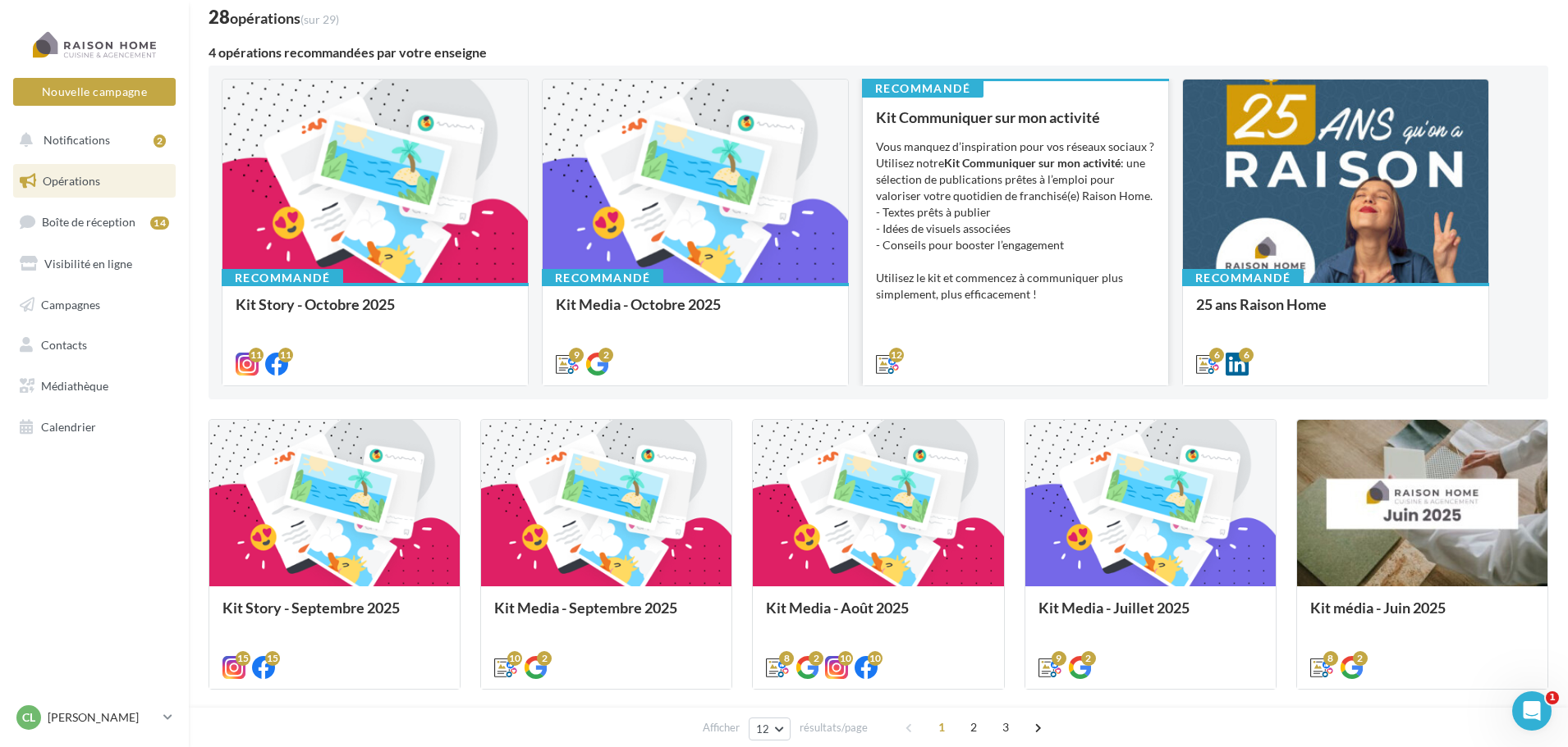
click at [1020, 214] on div "Vous manquez d’inspiration pour vos réseaux sociaux ? Utilisez notre Kit Commun…" at bounding box center [1015, 221] width 279 height 164
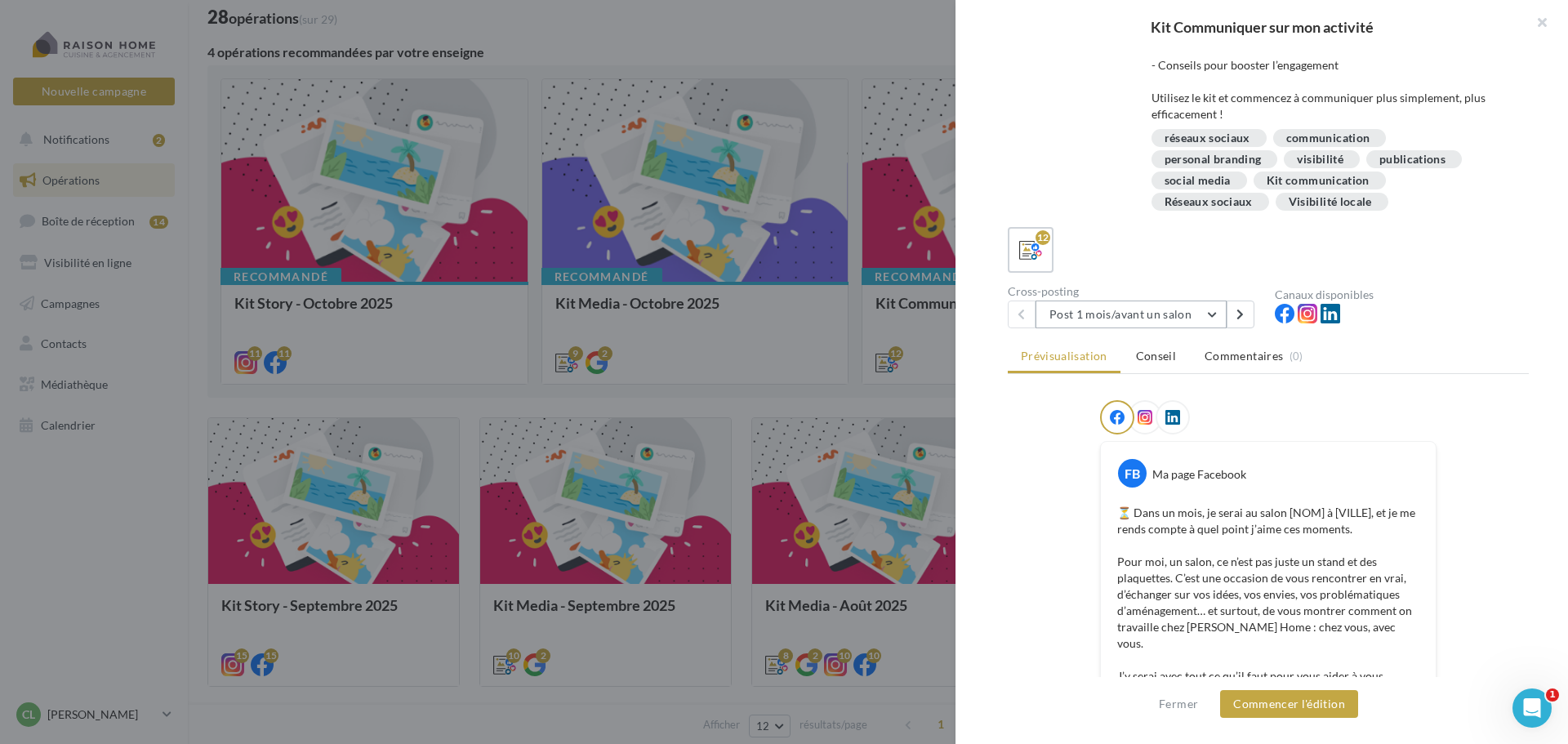
click at [1105, 307] on button "Post 1 mois/avant un salon" at bounding box center [1131, 314] width 191 height 27
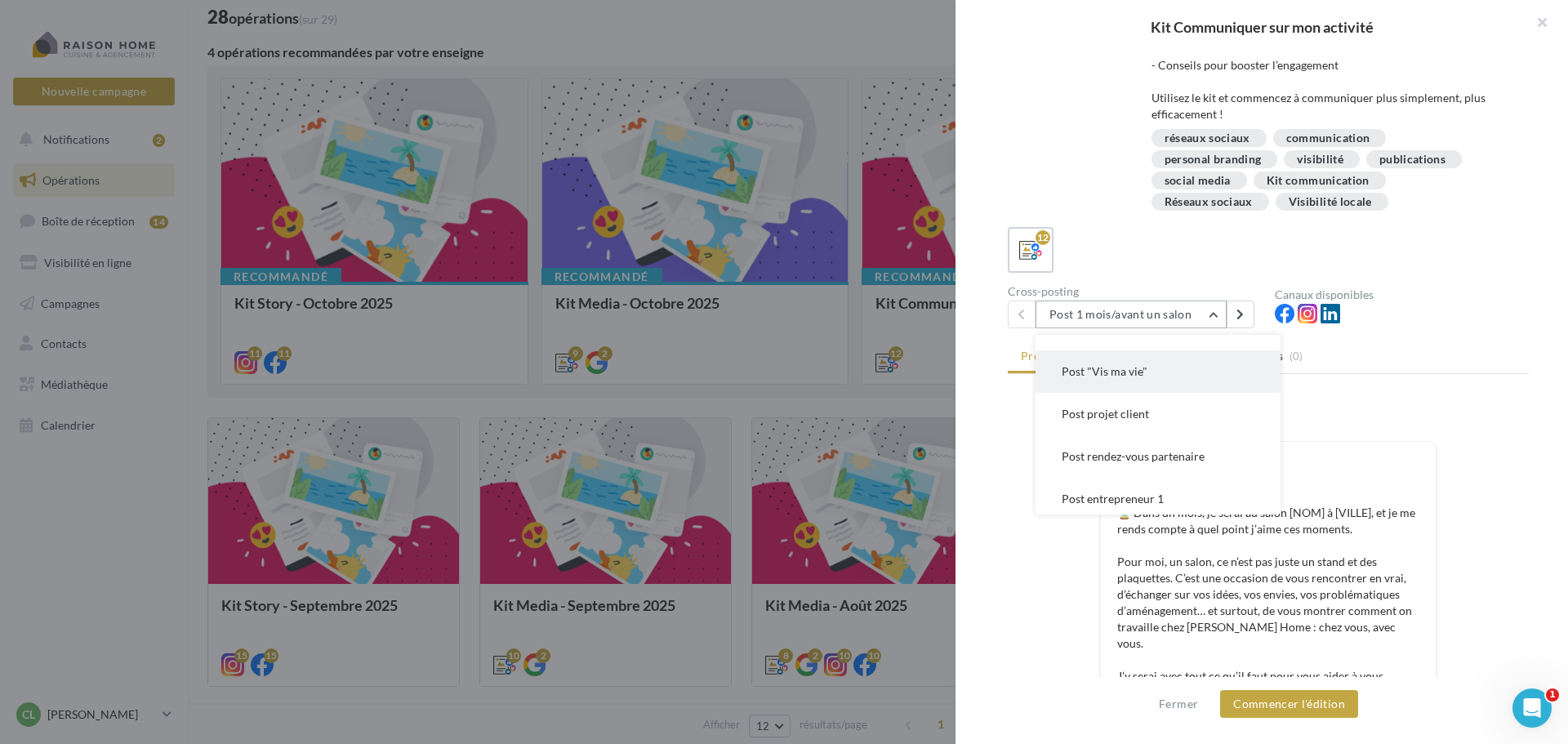
scroll to position [155, 0]
click at [1121, 421] on button "Post projet client" at bounding box center [1158, 413] width 245 height 43
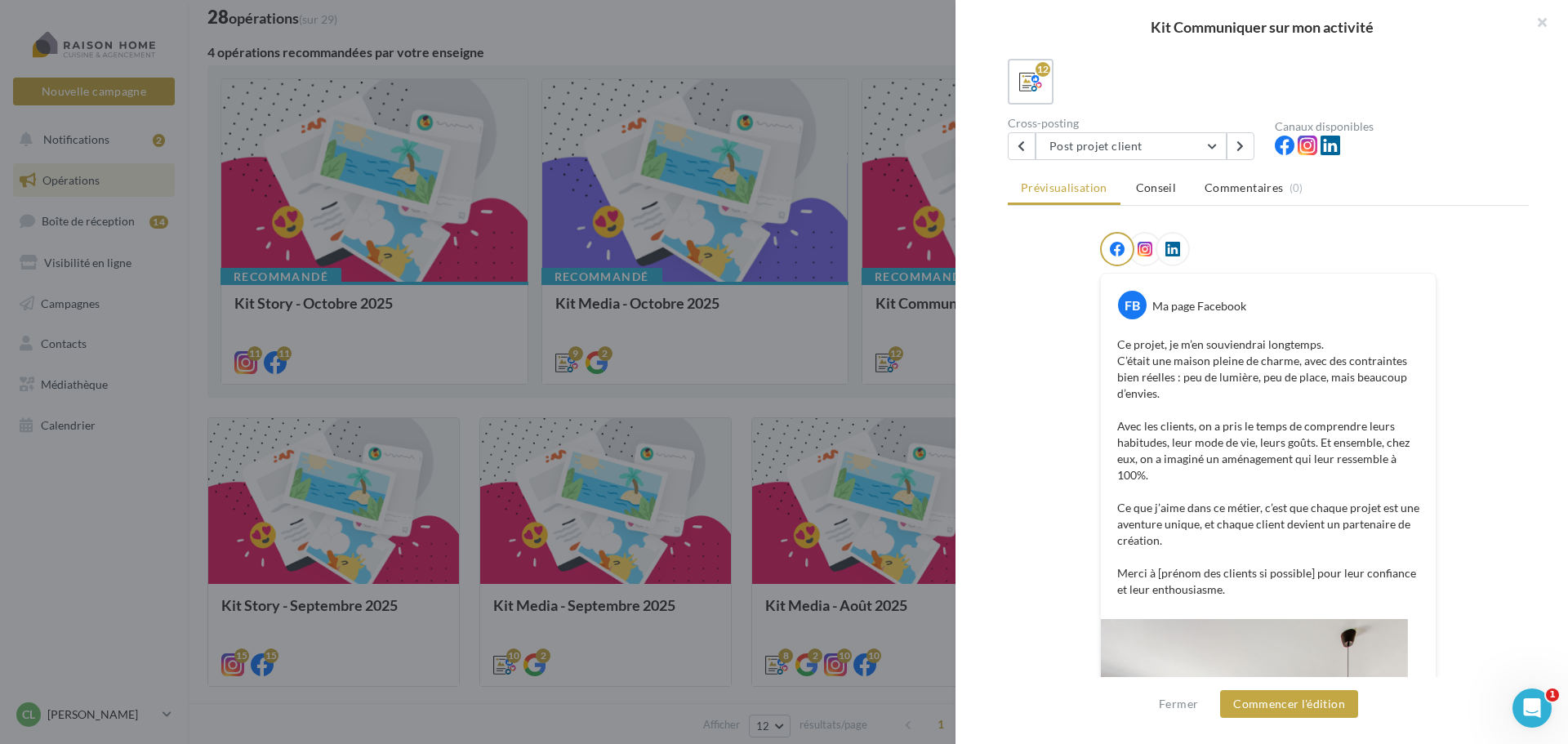
scroll to position [277, 0]
click at [1158, 150] on button "Post projet client" at bounding box center [1131, 146] width 191 height 27
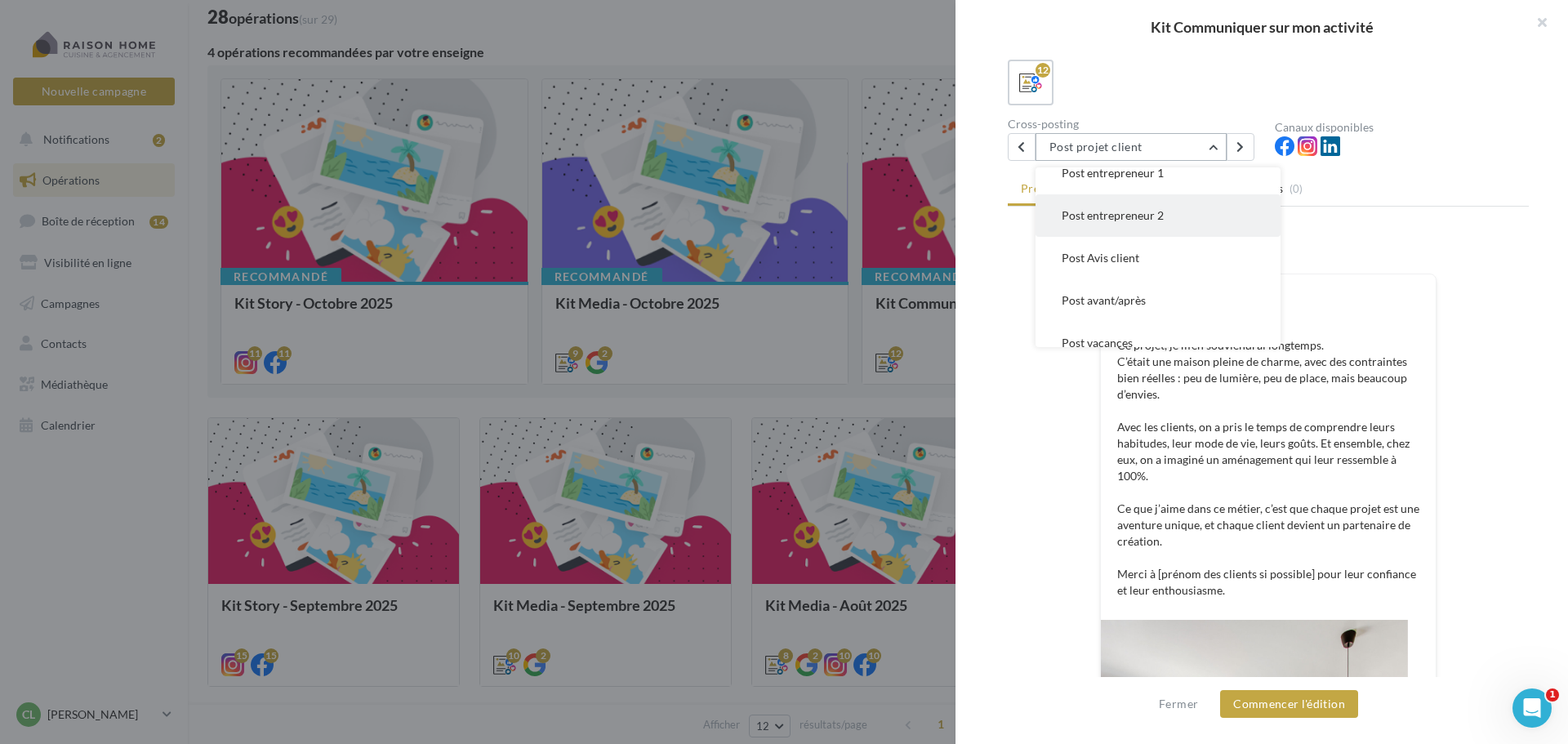
scroll to position [330, 0]
